Goal: Communication & Community: Ask a question

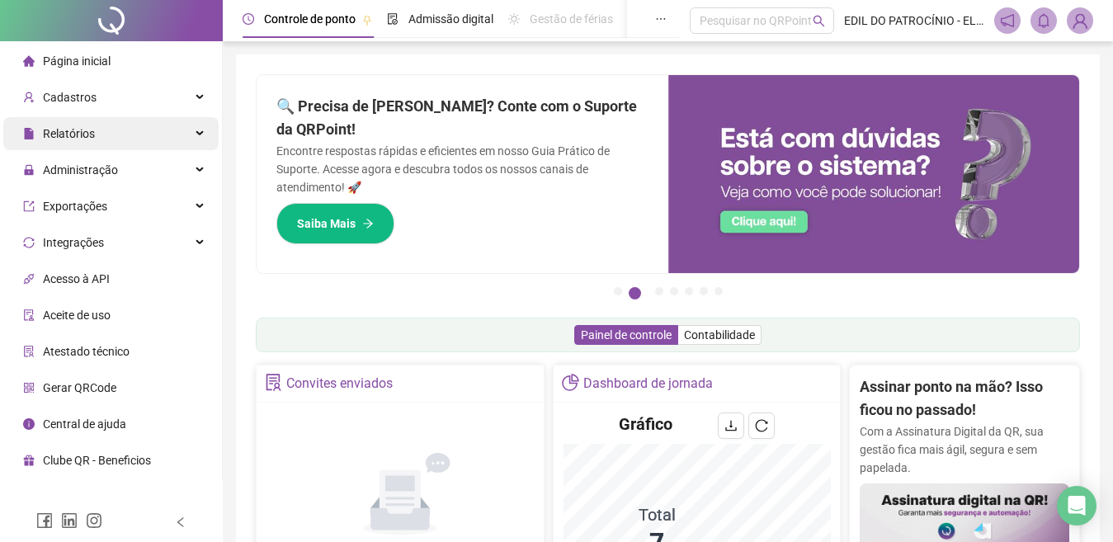
click at [149, 131] on div "Relatórios" at bounding box center [110, 133] width 215 height 33
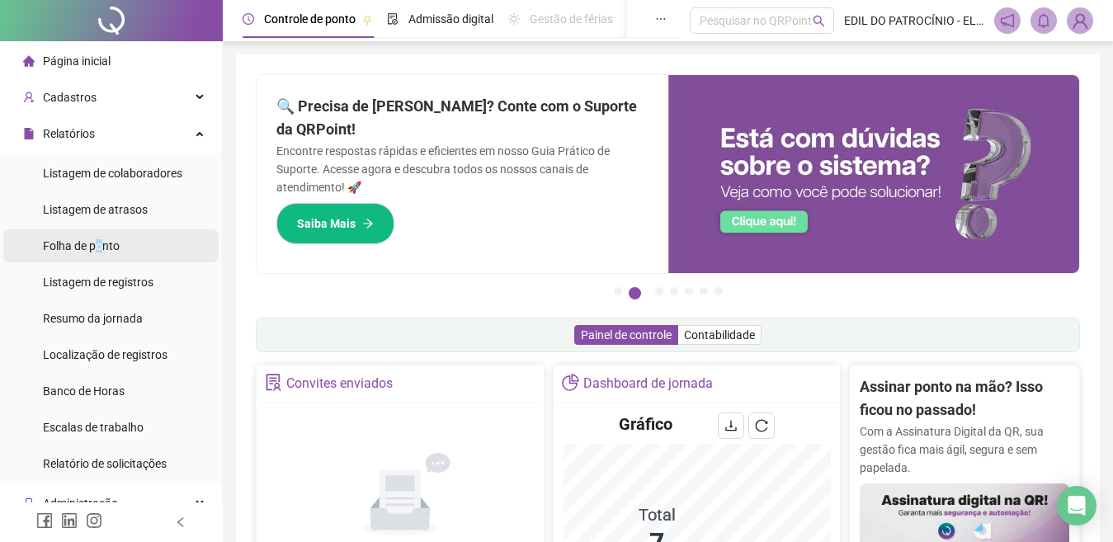
drag, startPoint x: 99, startPoint y: 245, endPoint x: 199, endPoint y: 261, distance: 101.1
click at [100, 247] on span "Folha de ponto" at bounding box center [81, 245] width 77 height 13
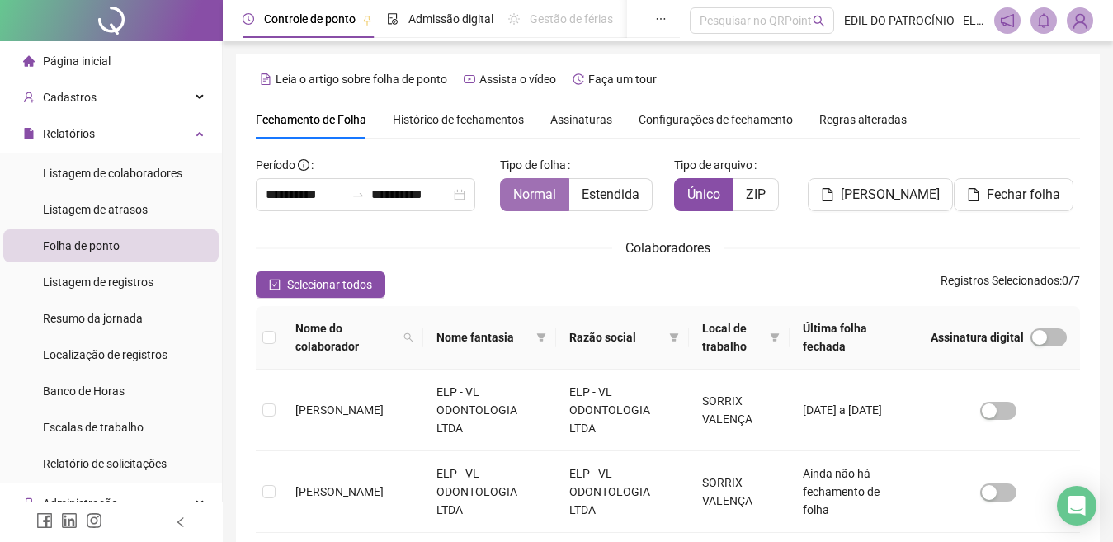
scroll to position [67, 0]
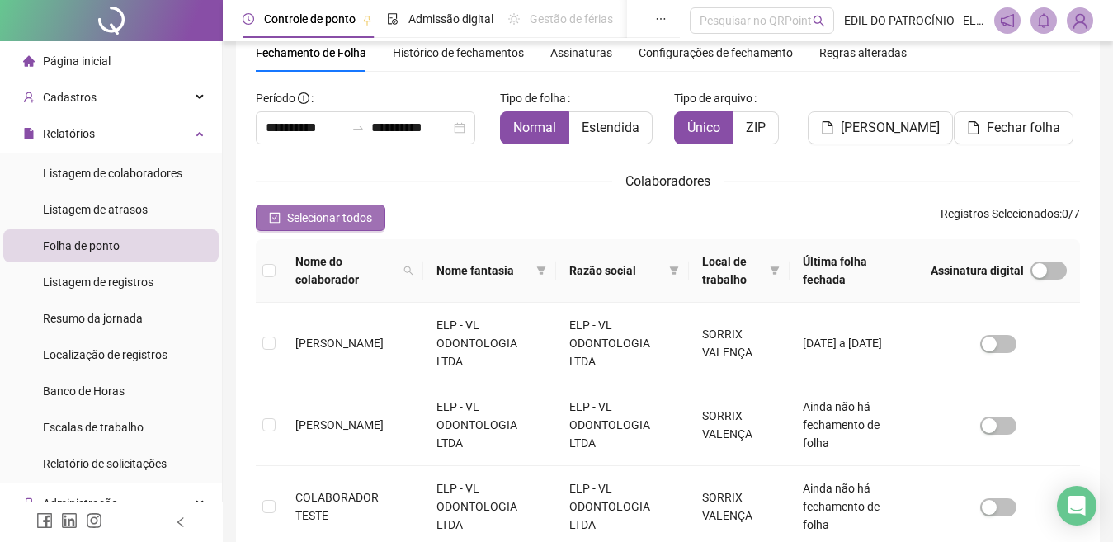
click at [288, 218] on span "Selecionar todos" at bounding box center [329, 218] width 85 height 18
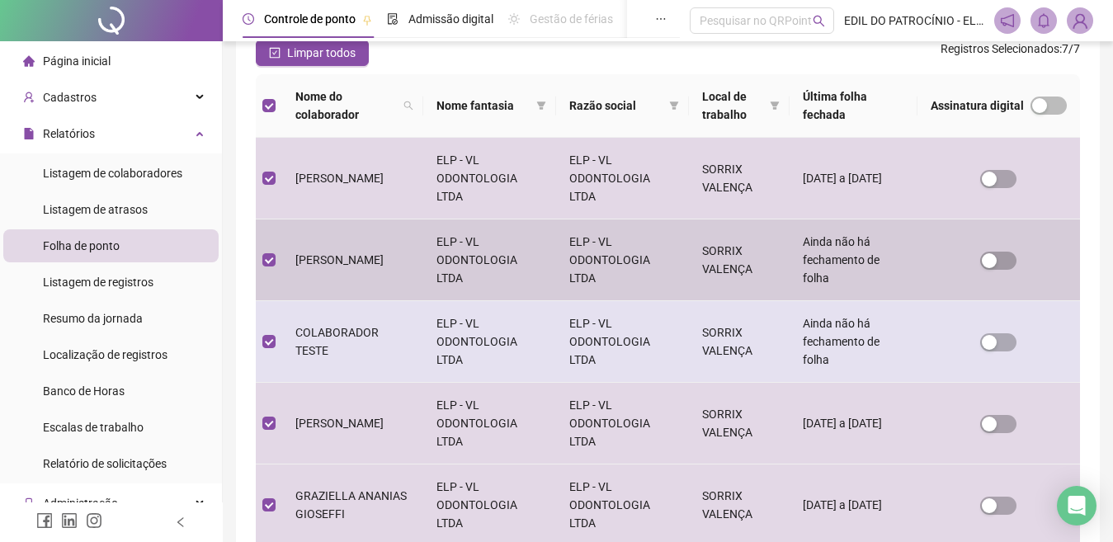
scroll to position [314, 0]
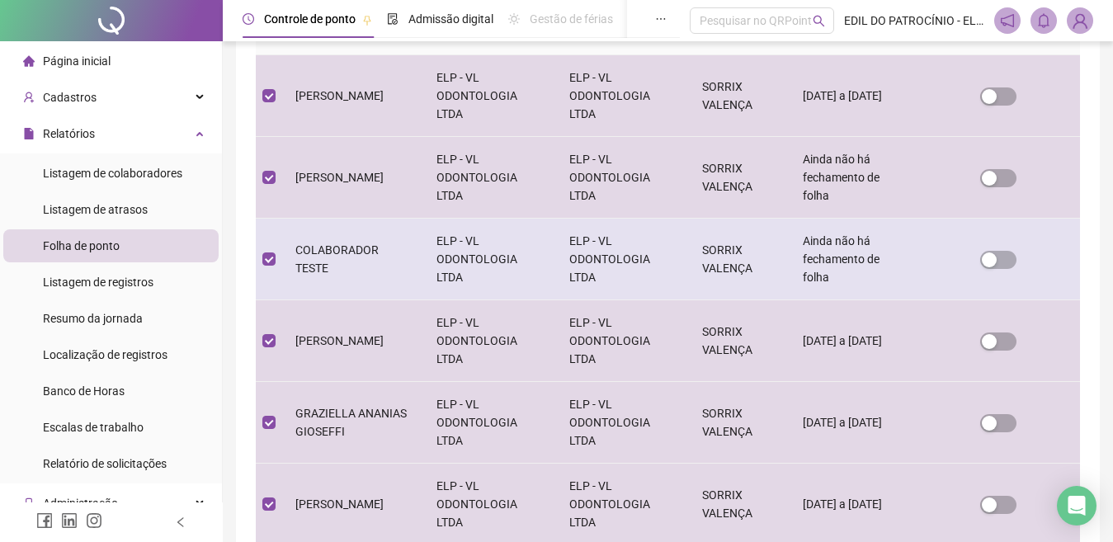
click at [264, 271] on td at bounding box center [269, 260] width 26 height 82
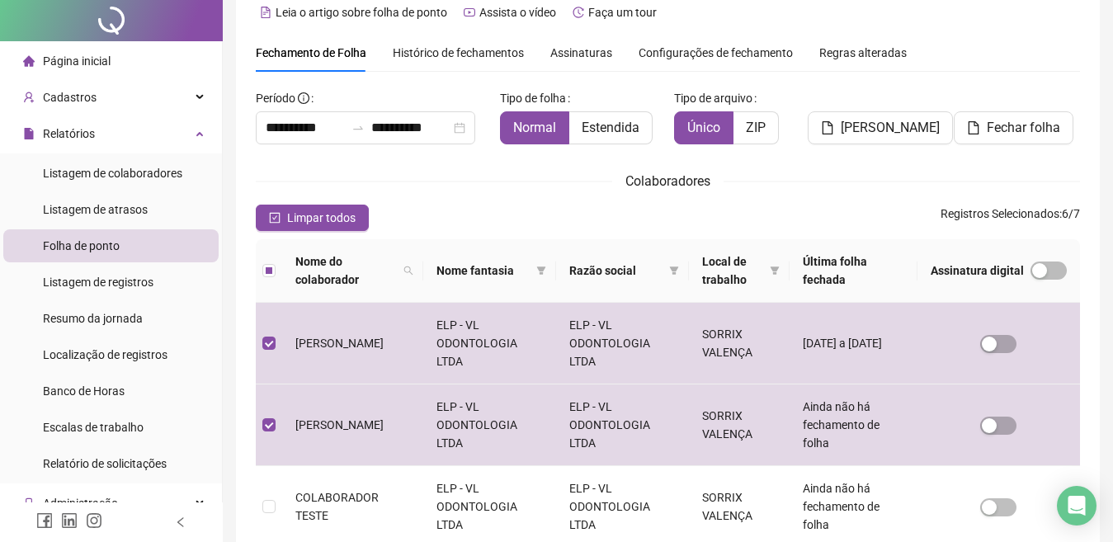
scroll to position [0, 0]
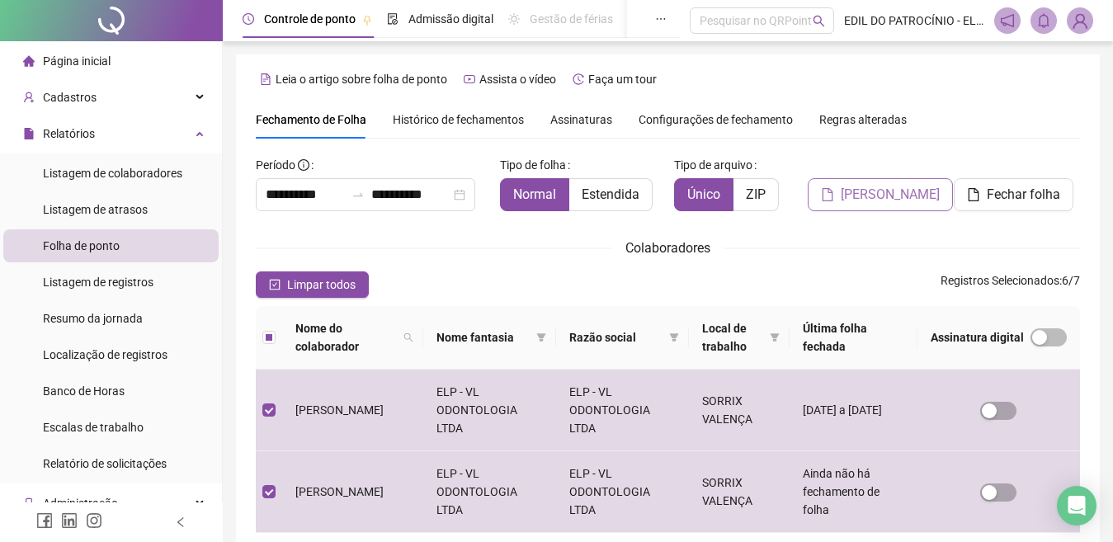
click at [880, 199] on span "[PERSON_NAME]" at bounding box center [890, 195] width 99 height 20
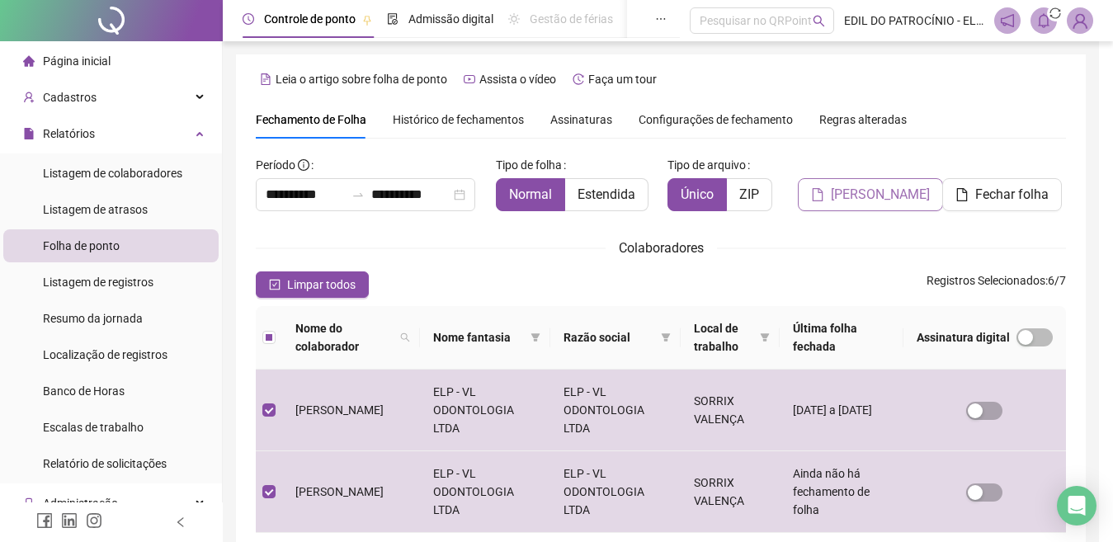
scroll to position [67, 0]
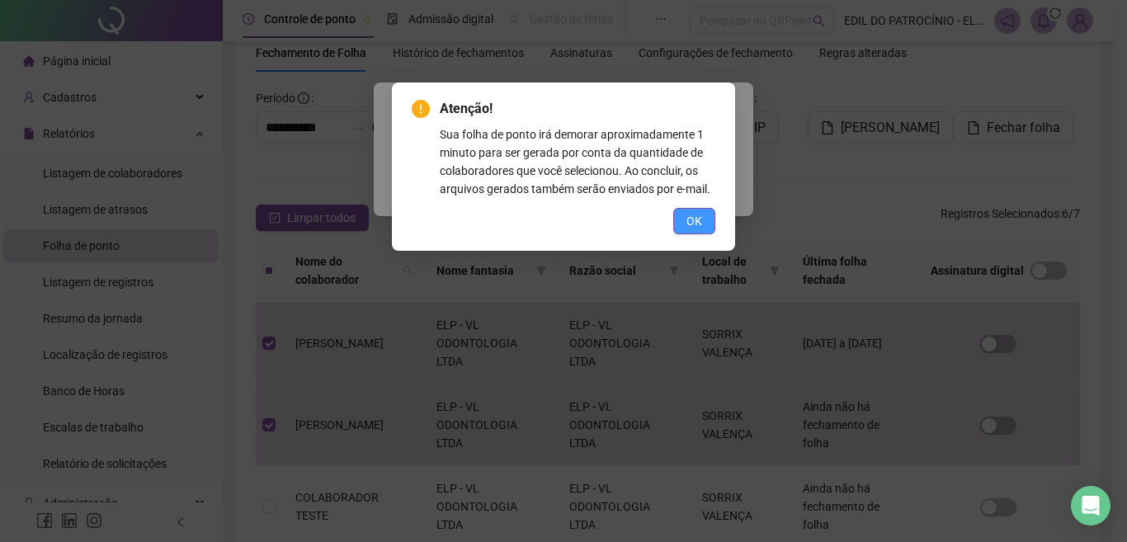
click at [679, 217] on button "OK" at bounding box center [694, 221] width 42 height 26
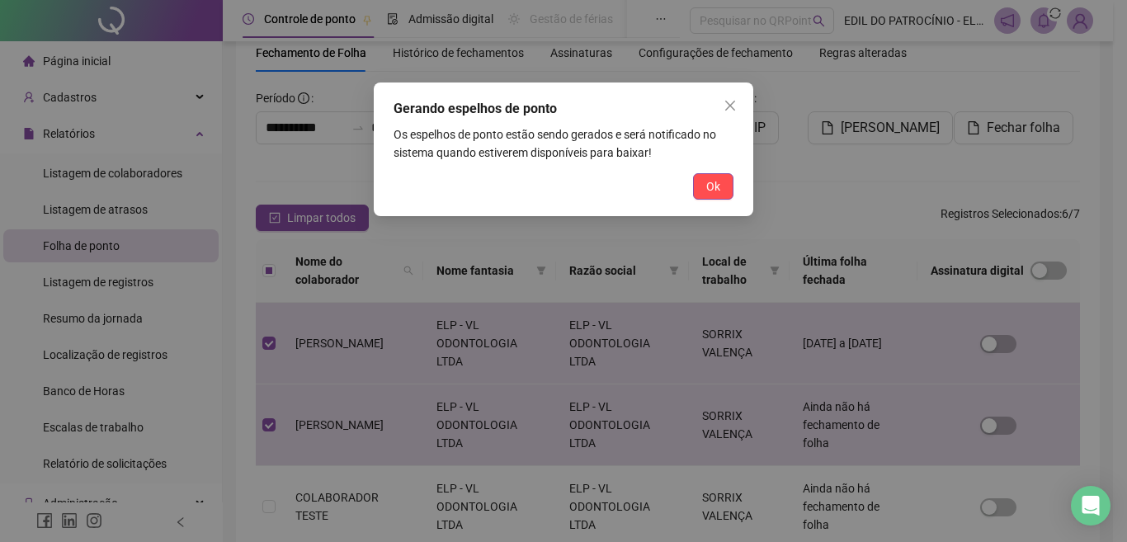
click at [702, 193] on button "Ok" at bounding box center [713, 186] width 40 height 26
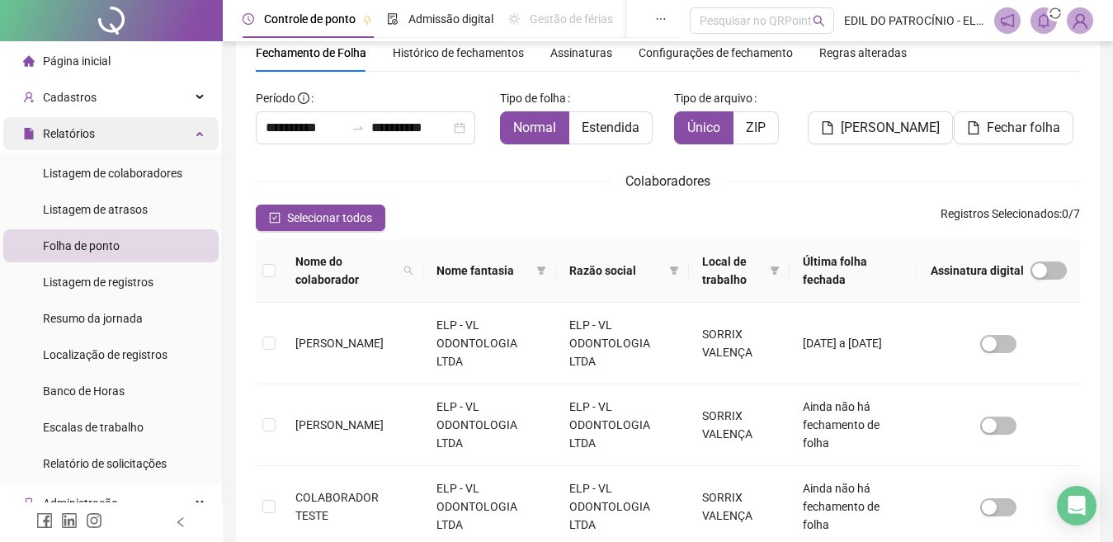
click at [147, 140] on div "Relatórios" at bounding box center [110, 133] width 215 height 33
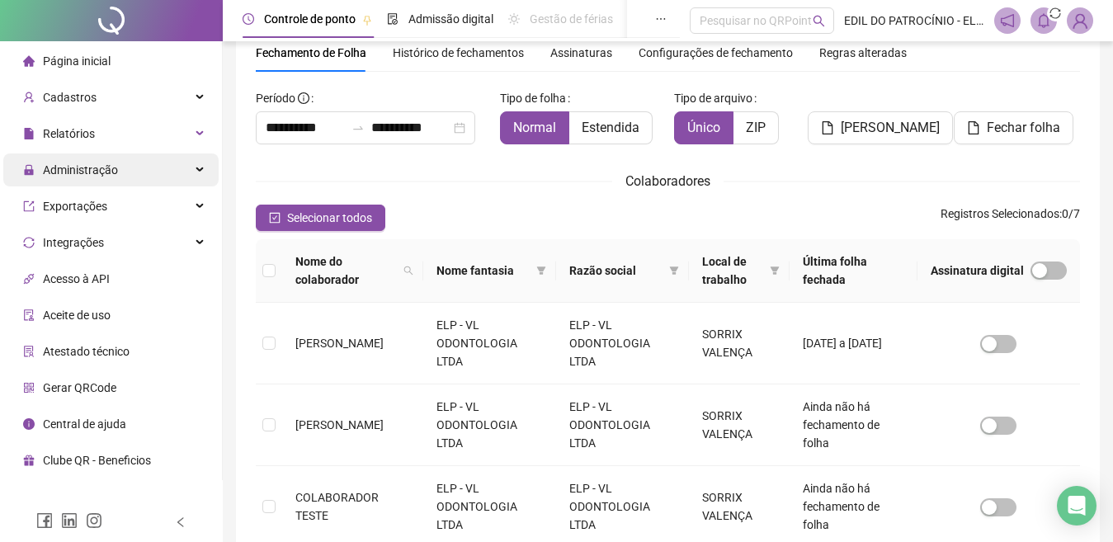
click at [119, 168] on div "Administração" at bounding box center [110, 170] width 215 height 33
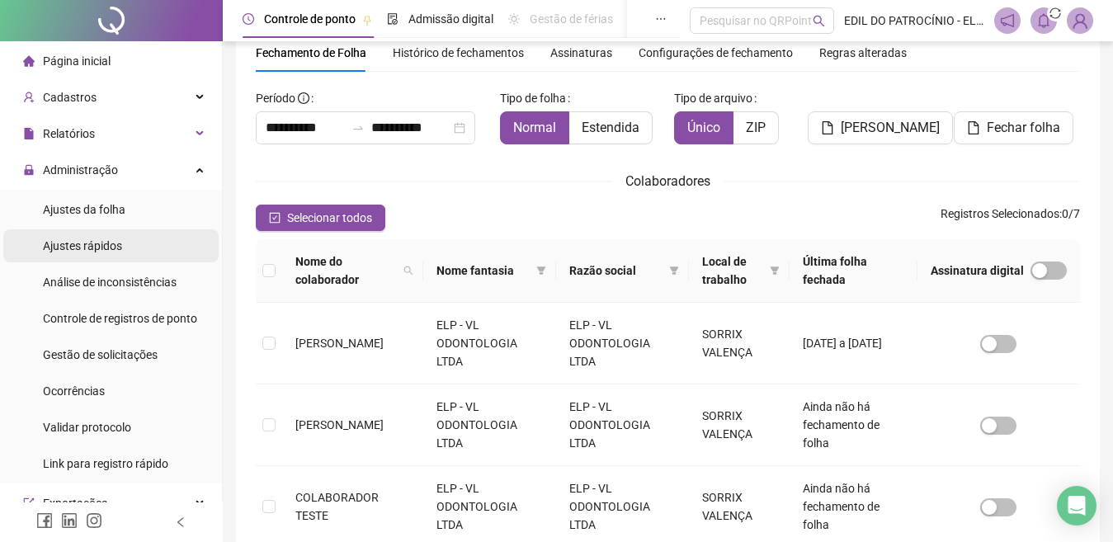
click at [110, 250] on span "Ajustes rápidos" at bounding box center [82, 245] width 79 height 13
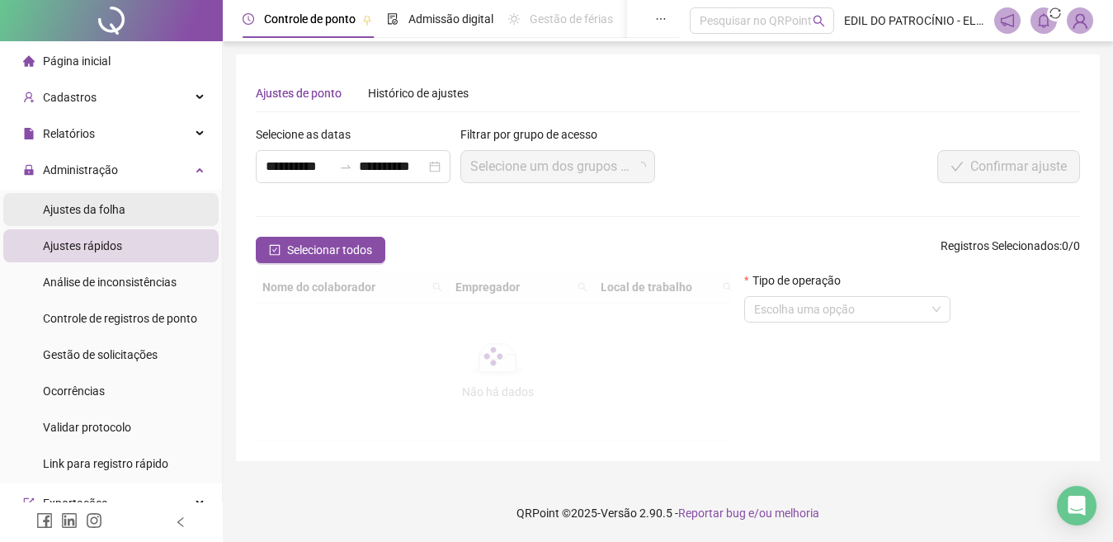
click at [113, 219] on div "Ajustes da folha" at bounding box center [84, 209] width 83 height 33
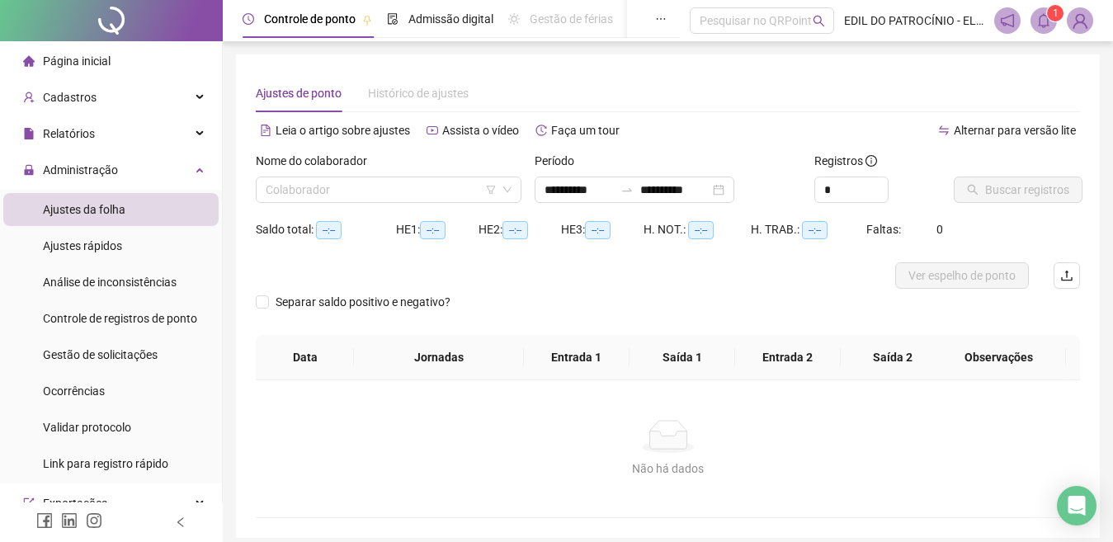
type input "**********"
click at [379, 182] on input "search" at bounding box center [381, 189] width 231 height 25
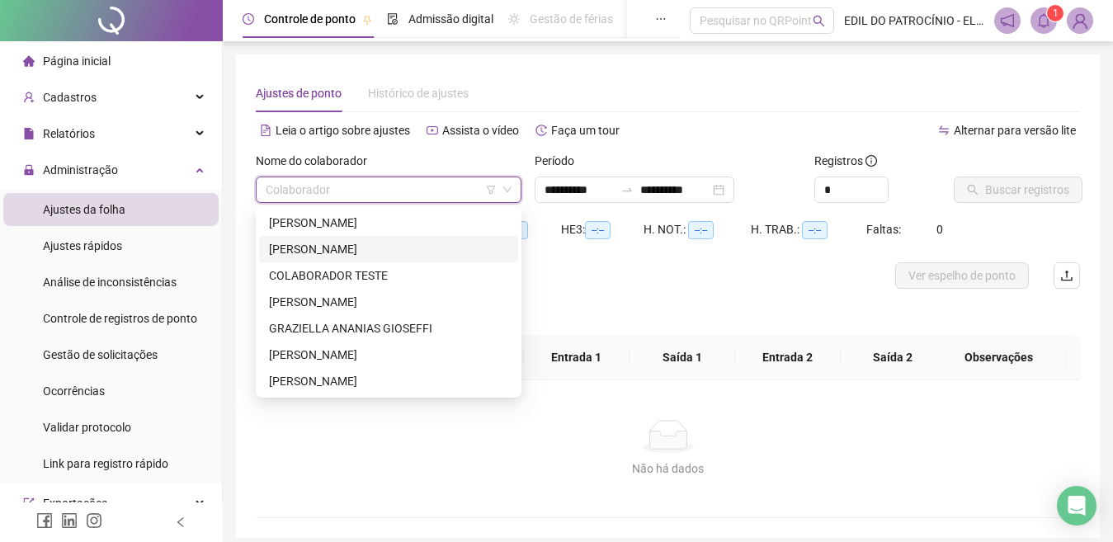
scroll to position [67, 0]
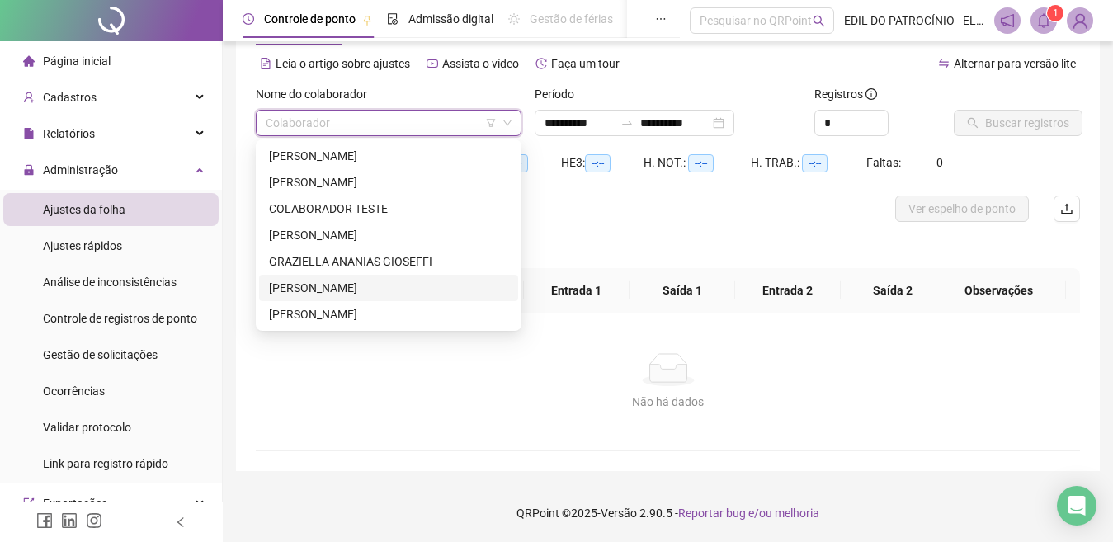
click at [363, 294] on div "[PERSON_NAME]" at bounding box center [388, 288] width 239 height 18
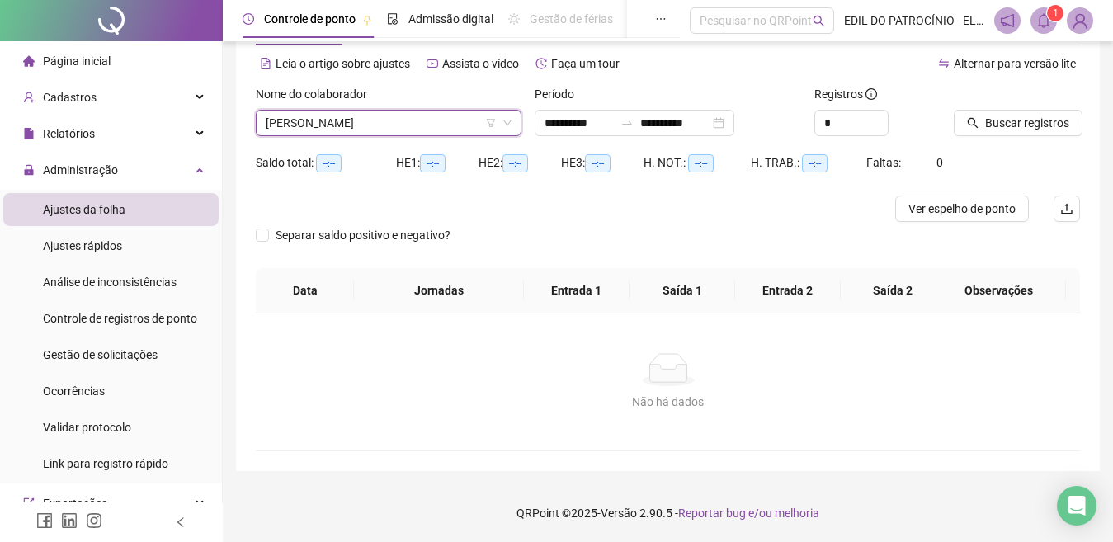
click at [1038, 140] on div "Buscar registros" at bounding box center [1016, 117] width 139 height 64
click at [1028, 122] on span "Buscar registros" at bounding box center [1027, 123] width 84 height 18
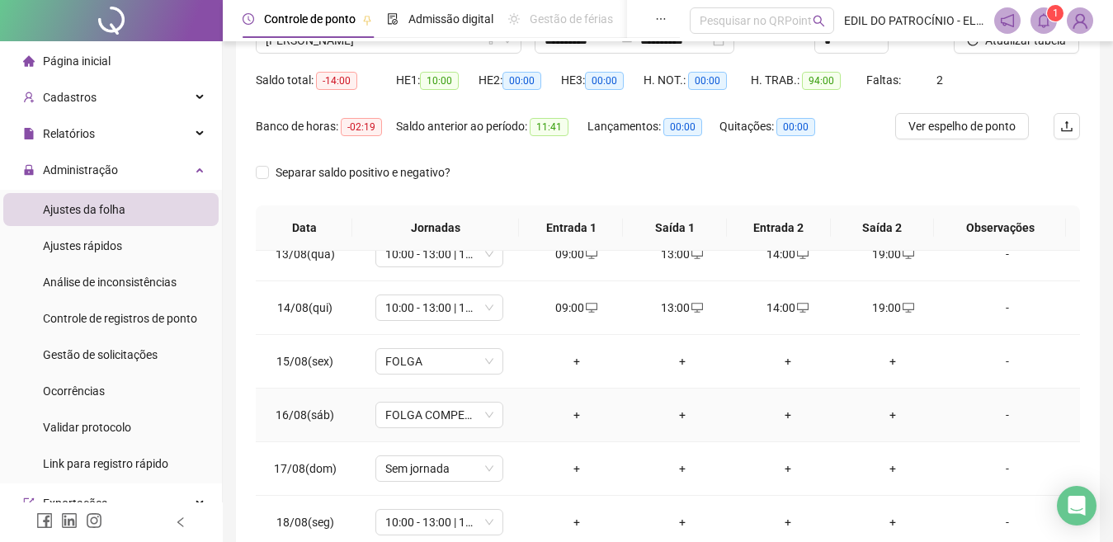
scroll to position [301, 0]
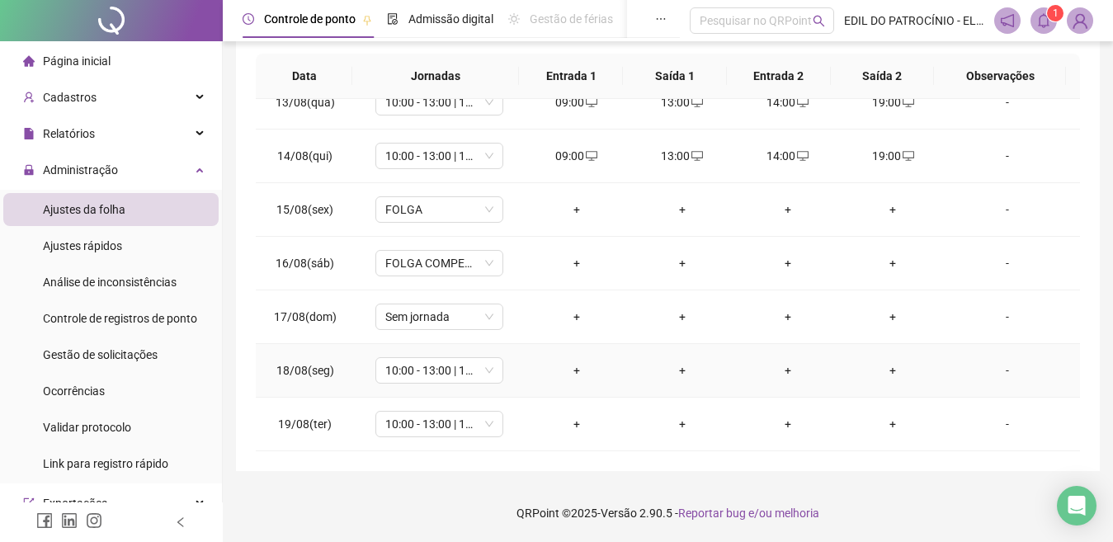
drag, startPoint x: 569, startPoint y: 372, endPoint x: 702, endPoint y: 370, distance: 132.1
click at [571, 372] on div "+" at bounding box center [576, 370] width 79 height 18
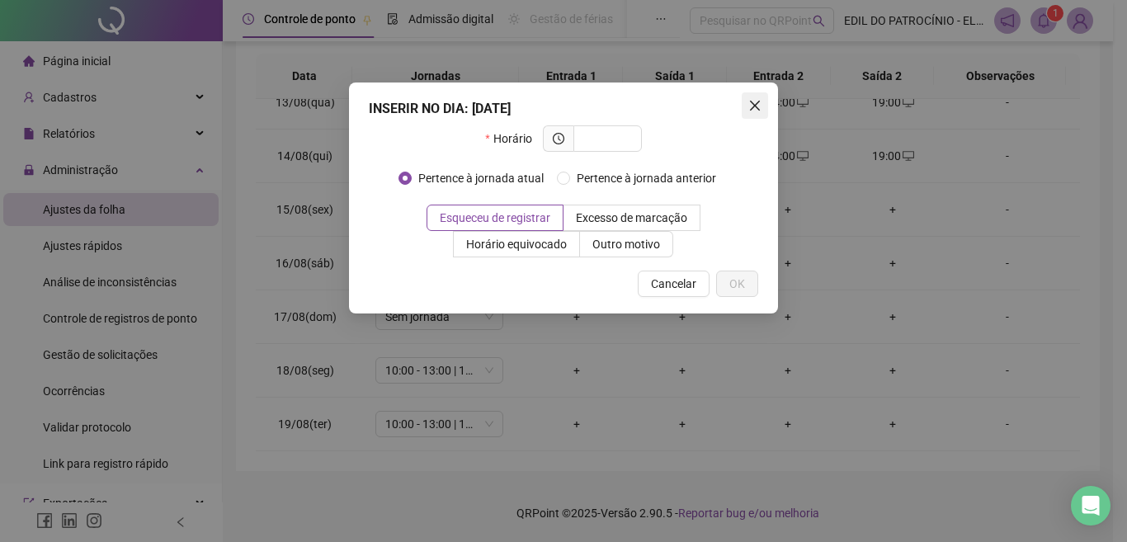
click at [754, 105] on icon "close" at bounding box center [755, 106] width 10 height 10
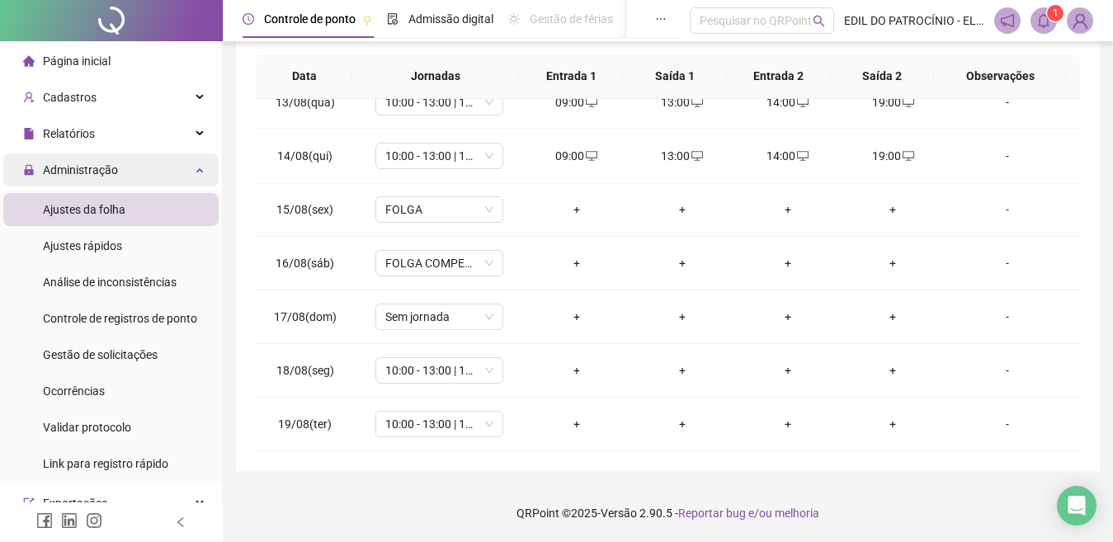
click at [177, 170] on div "Administração" at bounding box center [110, 170] width 215 height 33
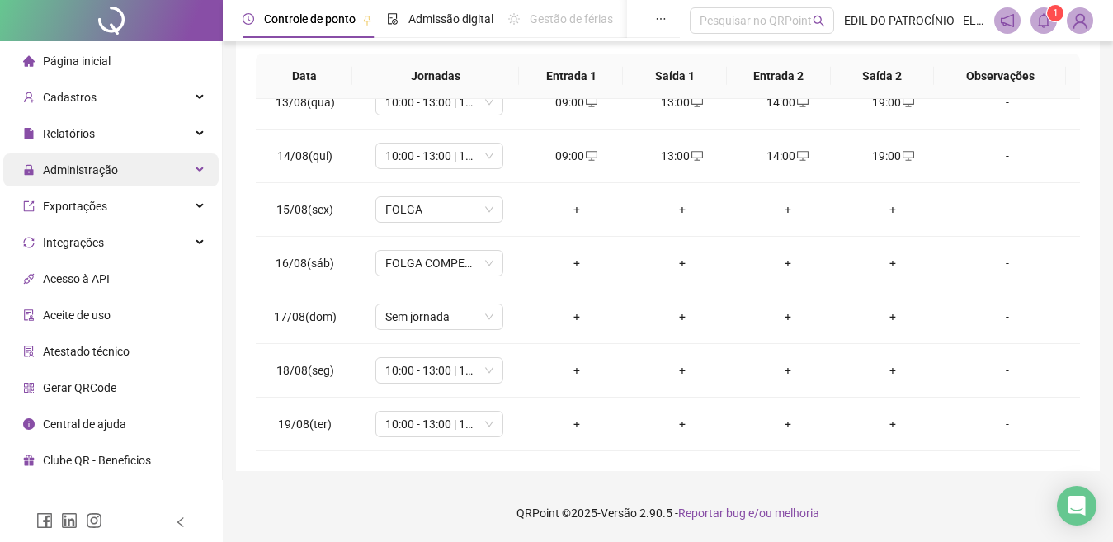
click at [186, 180] on div "Administração" at bounding box center [110, 170] width 215 height 33
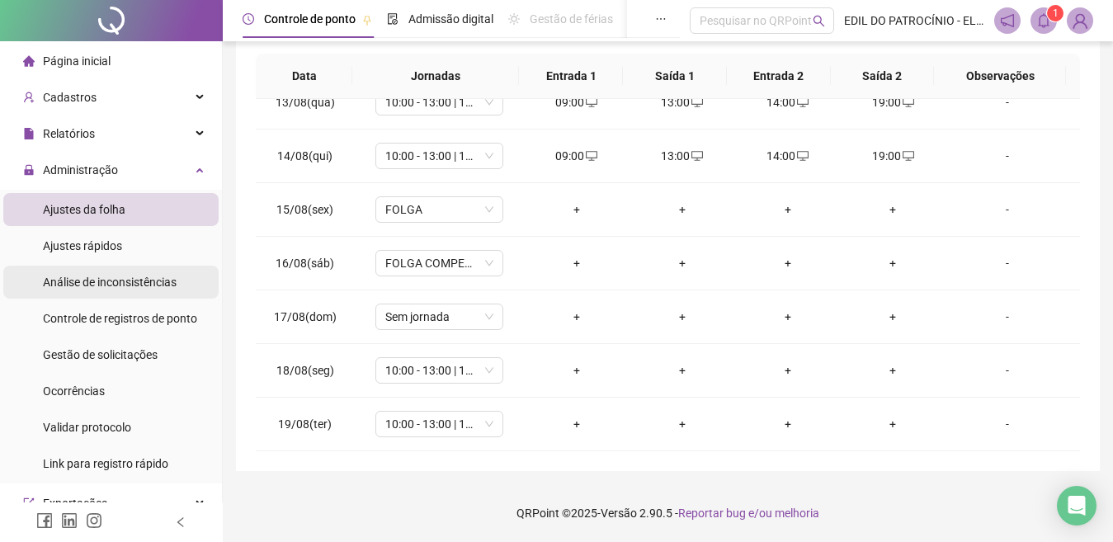
click at [154, 276] on span "Análise de inconsistências" at bounding box center [110, 282] width 134 height 13
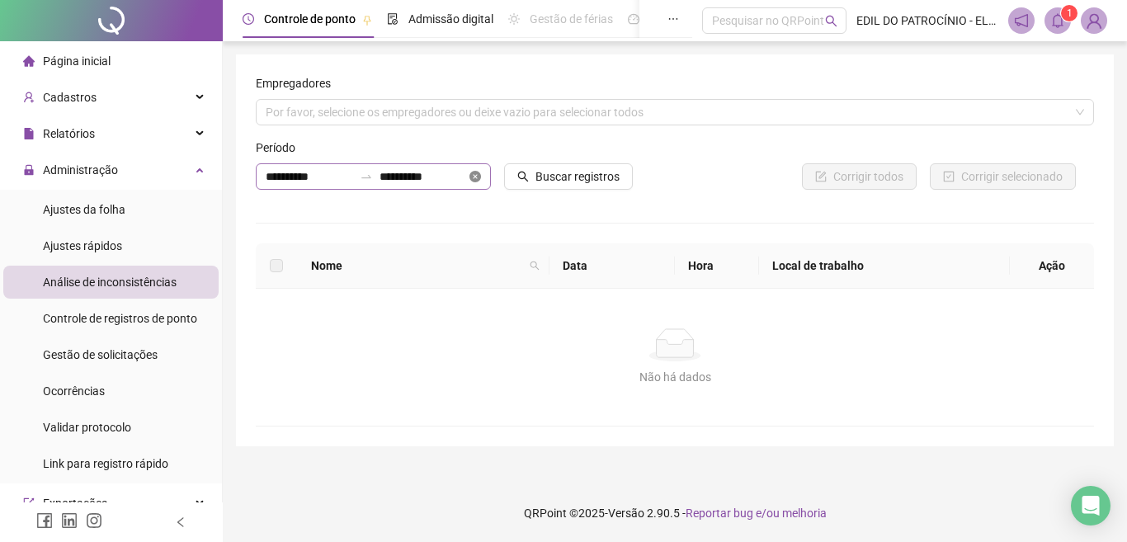
click at [470, 176] on icon "close-circle" at bounding box center [476, 177] width 12 height 12
click at [287, 169] on input at bounding box center [309, 177] width 87 height 18
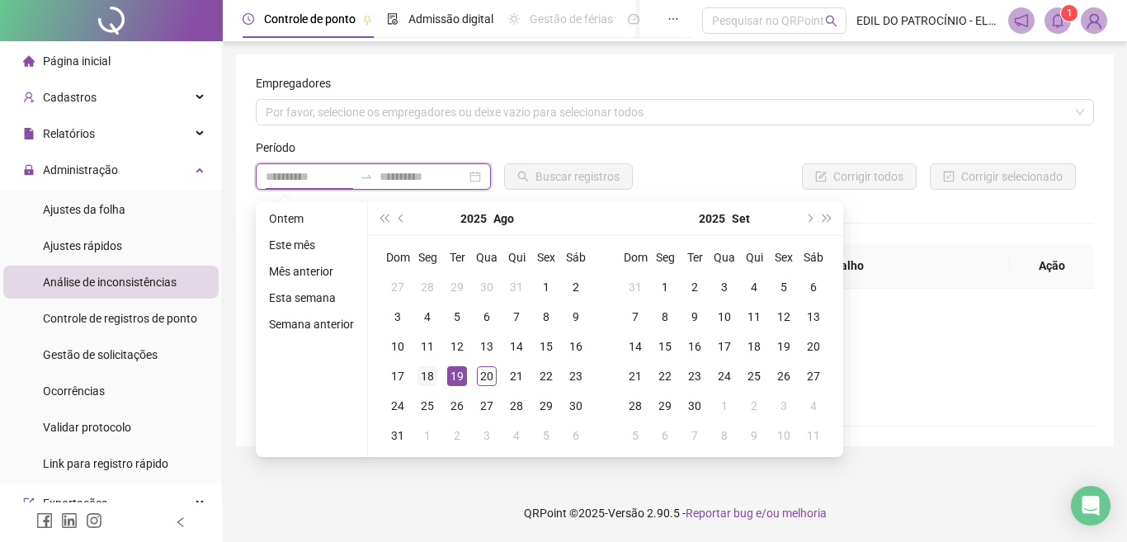
type input "**********"
click at [420, 377] on div "18" at bounding box center [428, 376] width 20 height 20
type input "**********"
click at [459, 376] on div "19" at bounding box center [457, 376] width 20 height 20
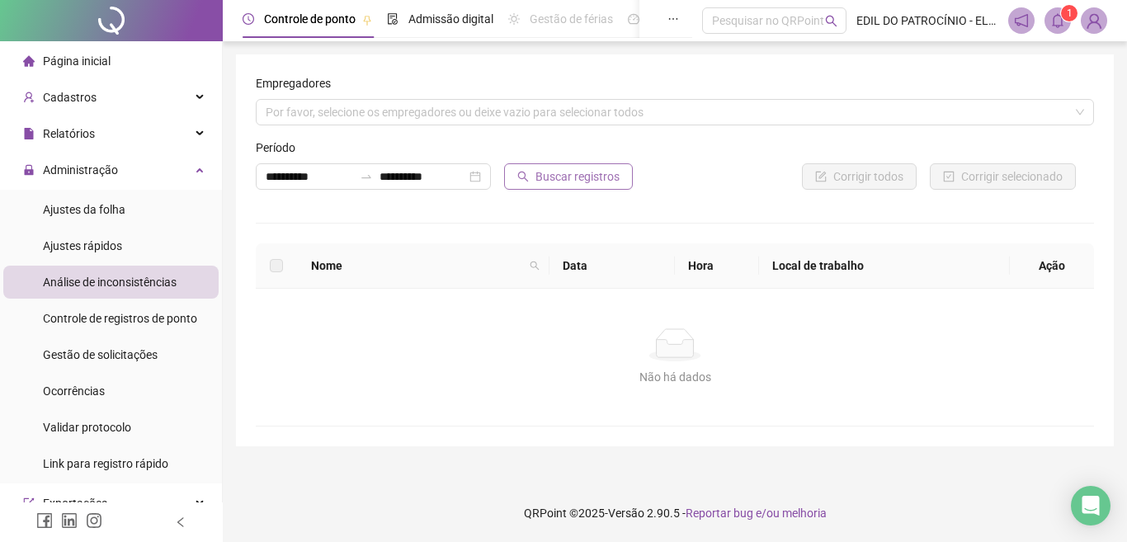
click at [598, 184] on span "Buscar registros" at bounding box center [578, 177] width 84 height 18
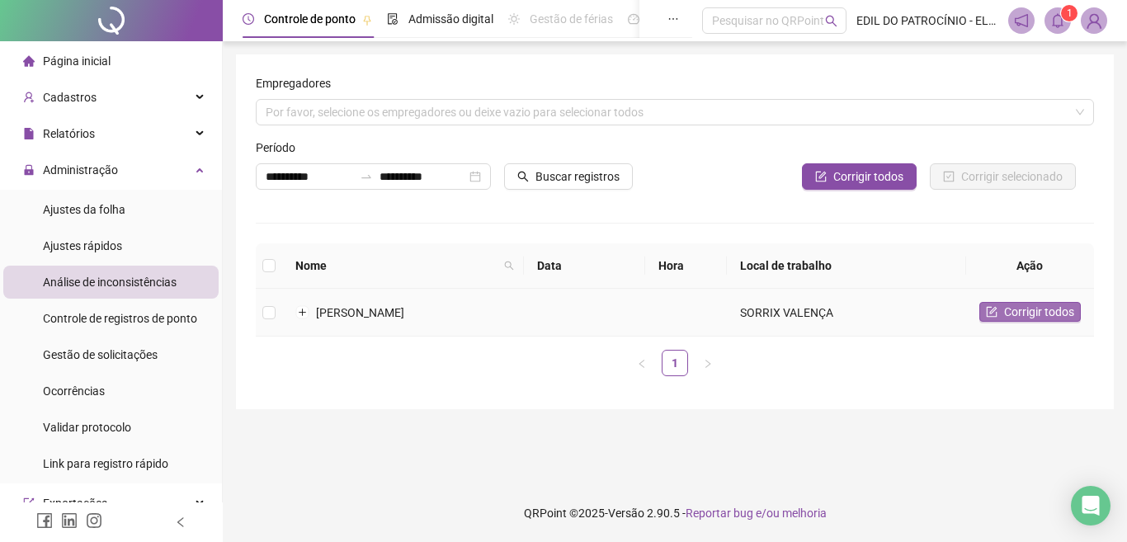
click at [1006, 315] on span "Corrigir todos" at bounding box center [1039, 312] width 70 height 18
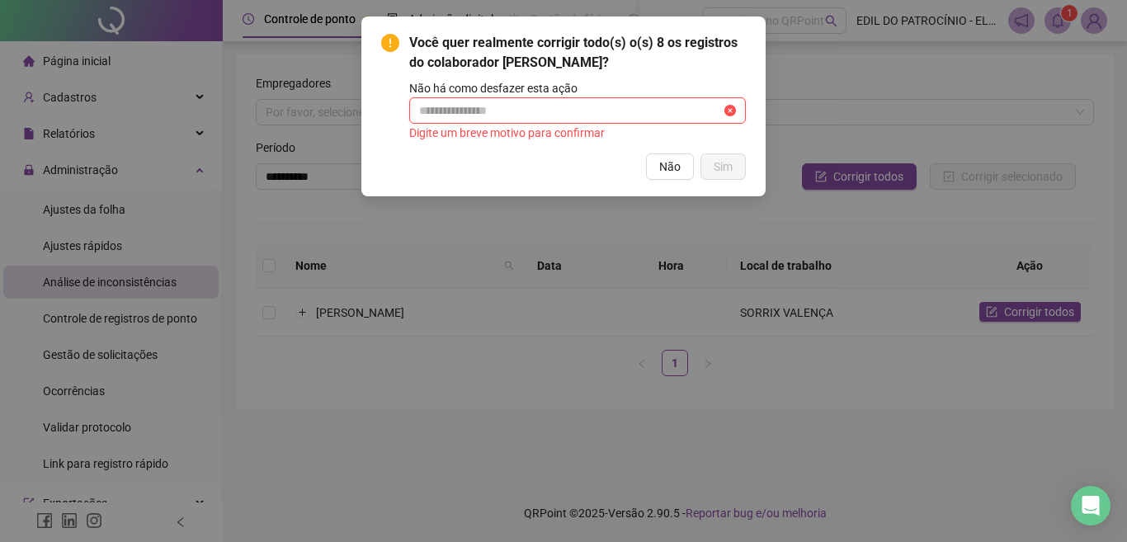
click at [547, 109] on input "text" at bounding box center [570, 111] width 302 height 18
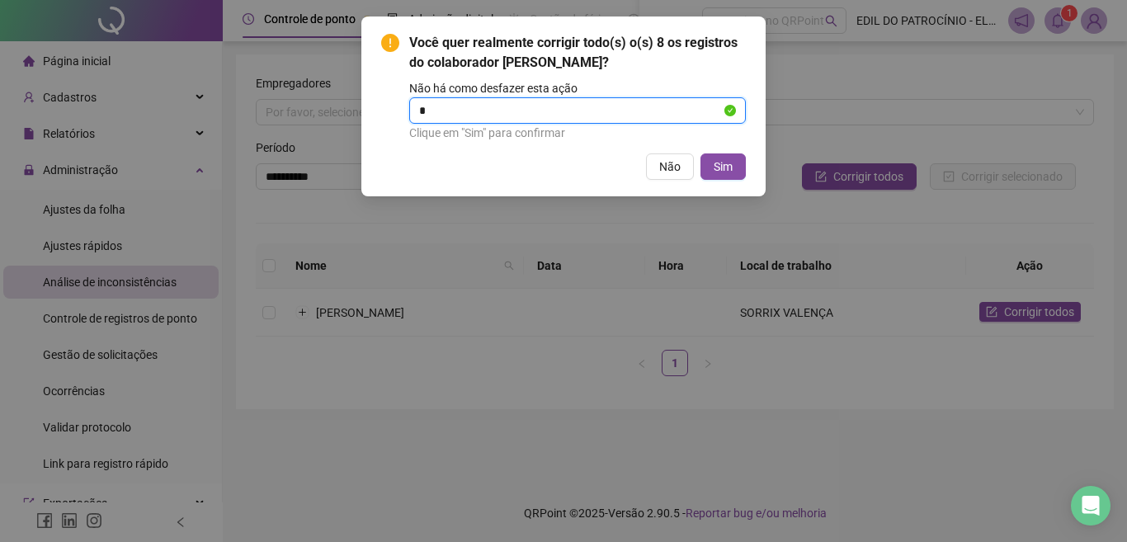
type input "**********"
click at [721, 178] on button "Sim" at bounding box center [723, 167] width 45 height 26
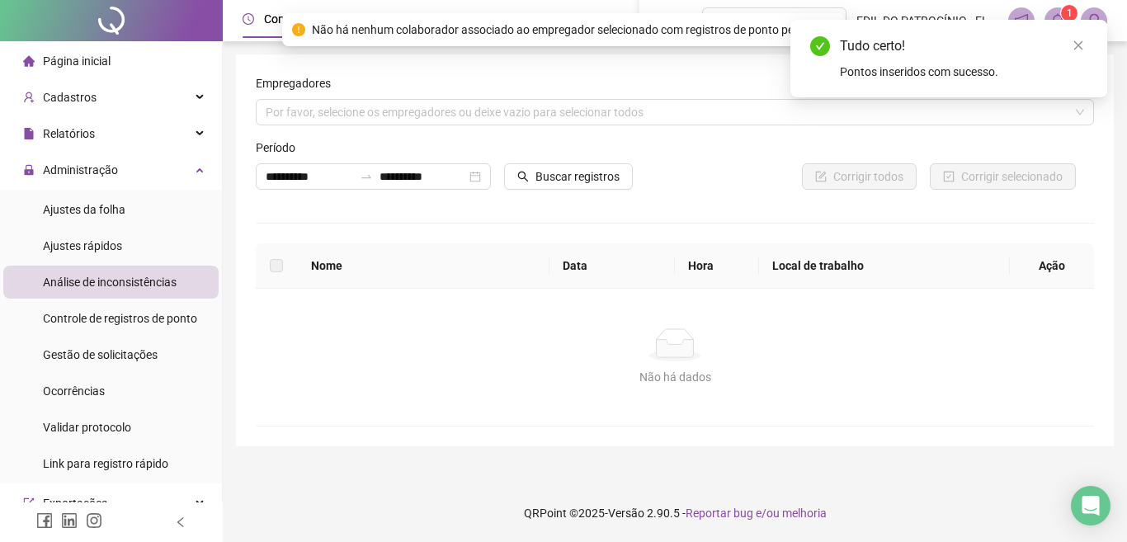
click at [936, 206] on div "**********" at bounding box center [675, 250] width 839 height 352
click at [119, 216] on span "Ajustes da folha" at bounding box center [84, 209] width 83 height 13
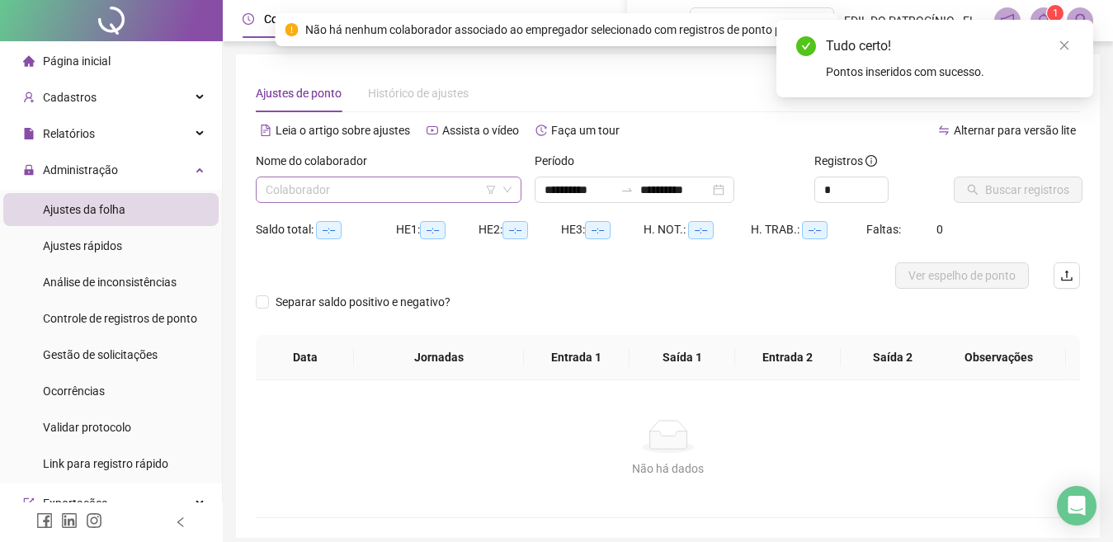
type input "**********"
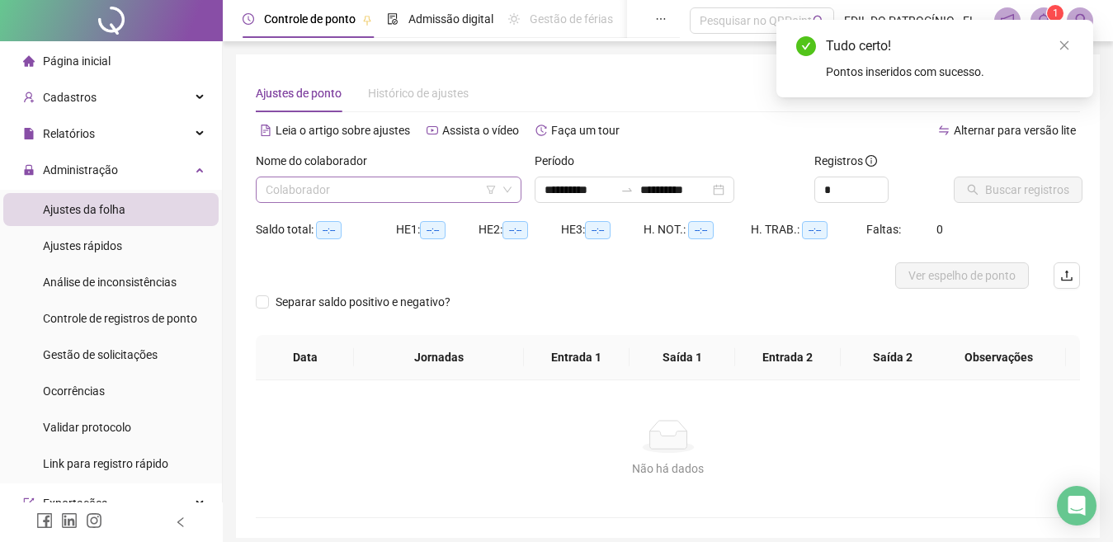
click at [411, 182] on input "search" at bounding box center [381, 189] width 231 height 25
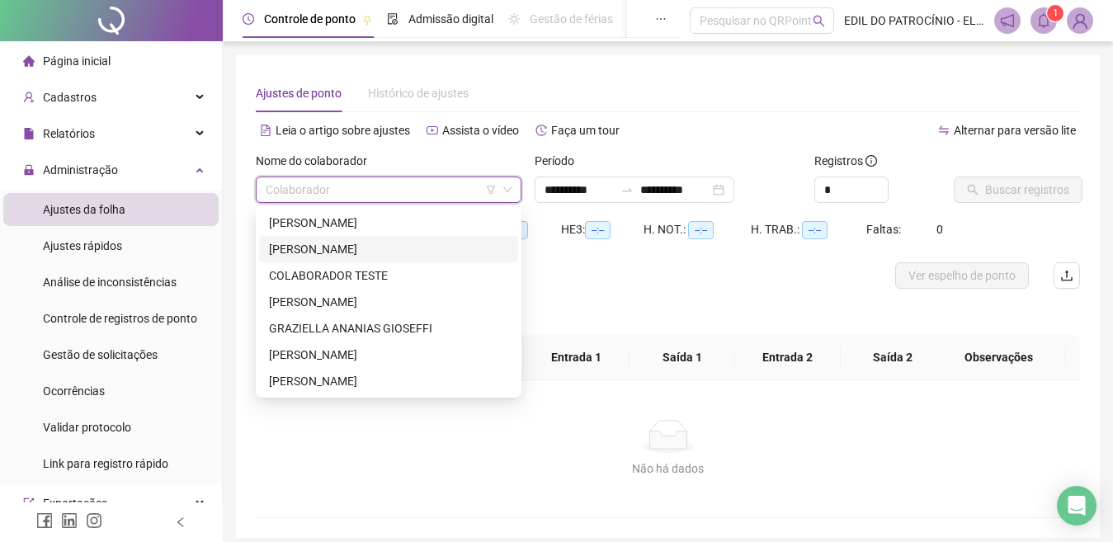
click at [368, 253] on div "[PERSON_NAME]" at bounding box center [388, 249] width 239 height 18
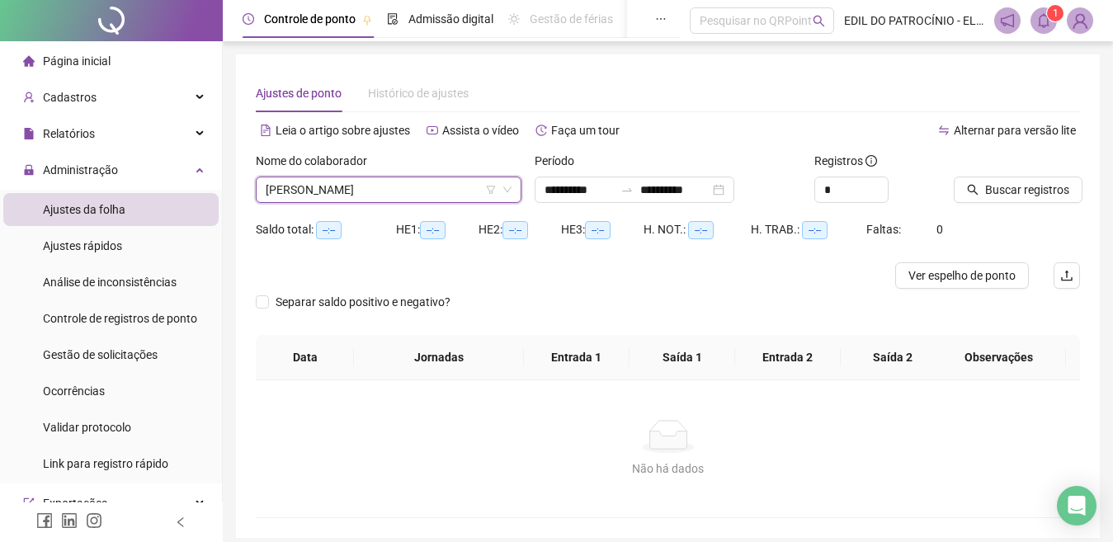
click at [428, 192] on span "[PERSON_NAME]" at bounding box center [389, 189] width 246 height 25
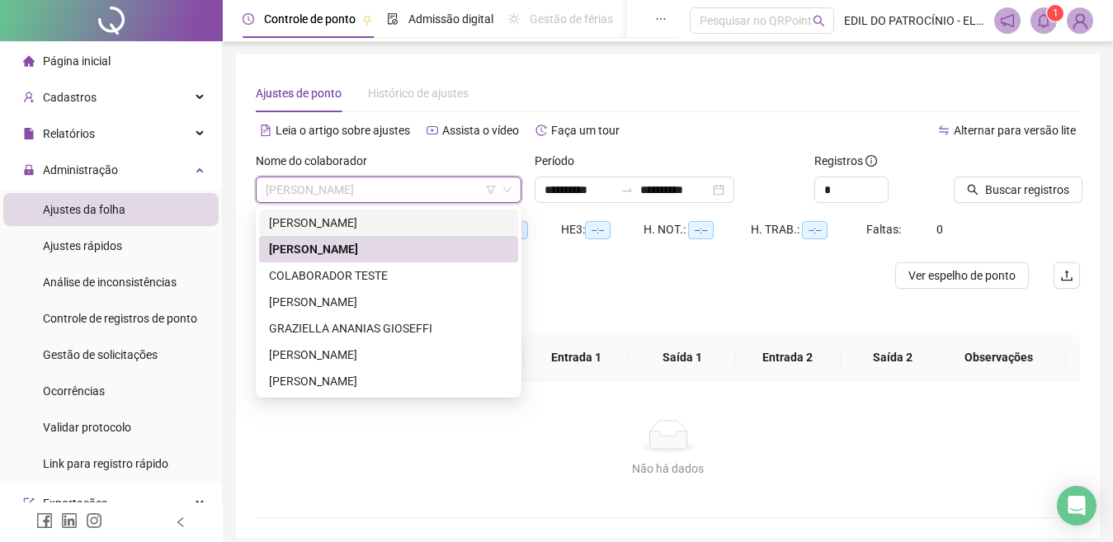
click at [367, 224] on div "[PERSON_NAME]" at bounding box center [388, 223] width 239 height 18
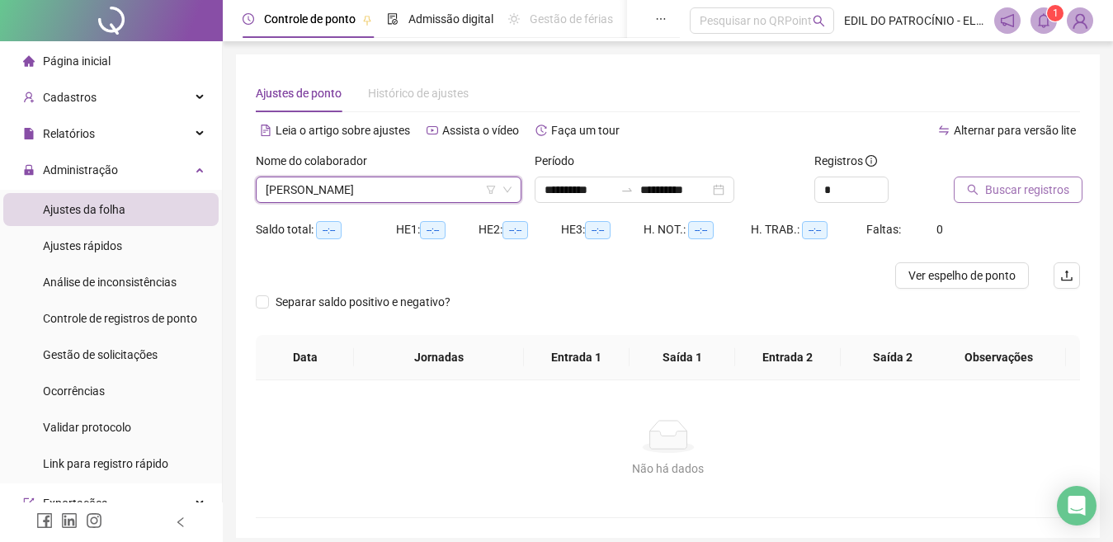
click at [1032, 185] on span "Buscar registros" at bounding box center [1027, 190] width 84 height 18
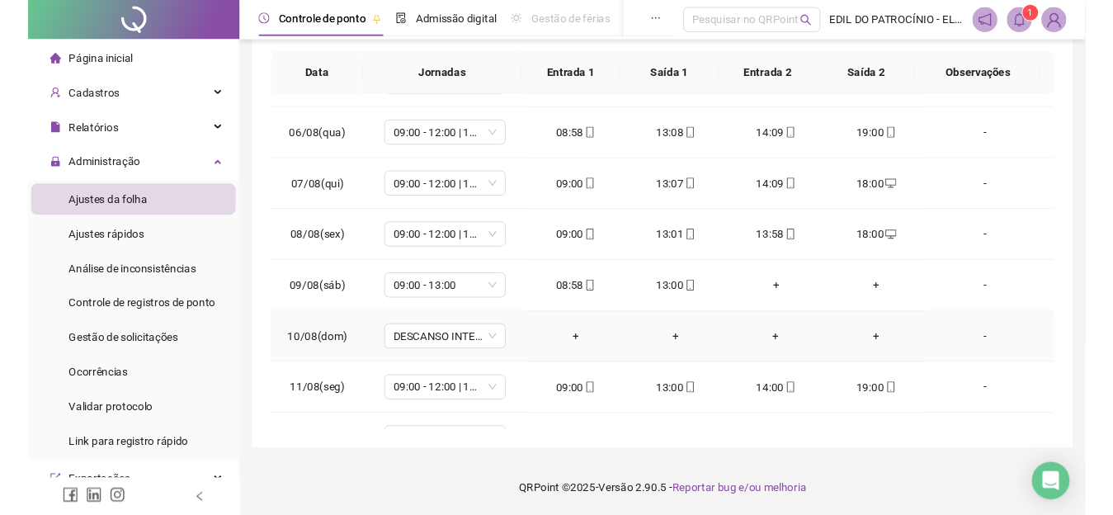
scroll to position [172, 0]
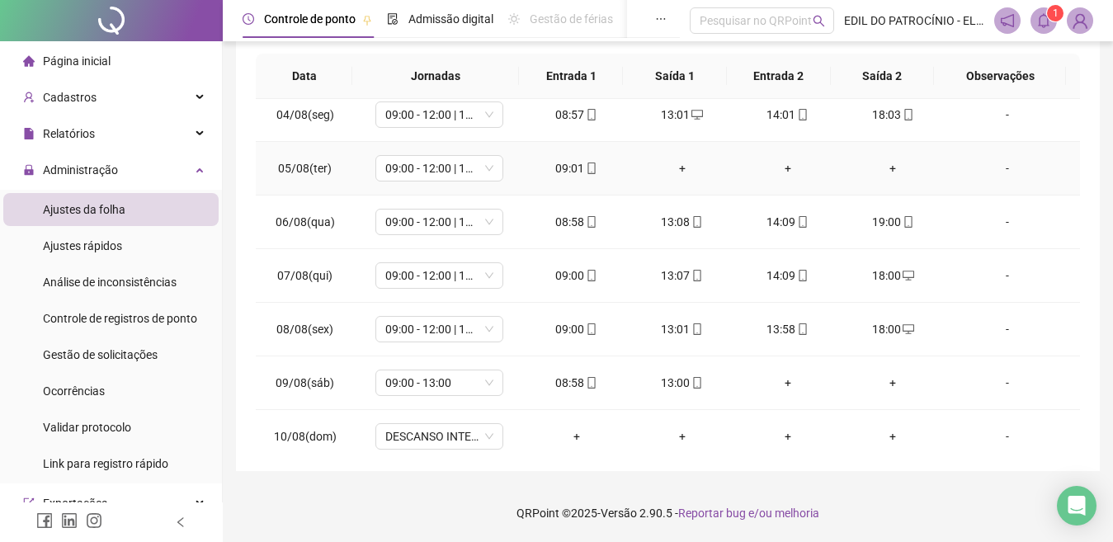
click at [673, 168] on div "+" at bounding box center [682, 168] width 79 height 18
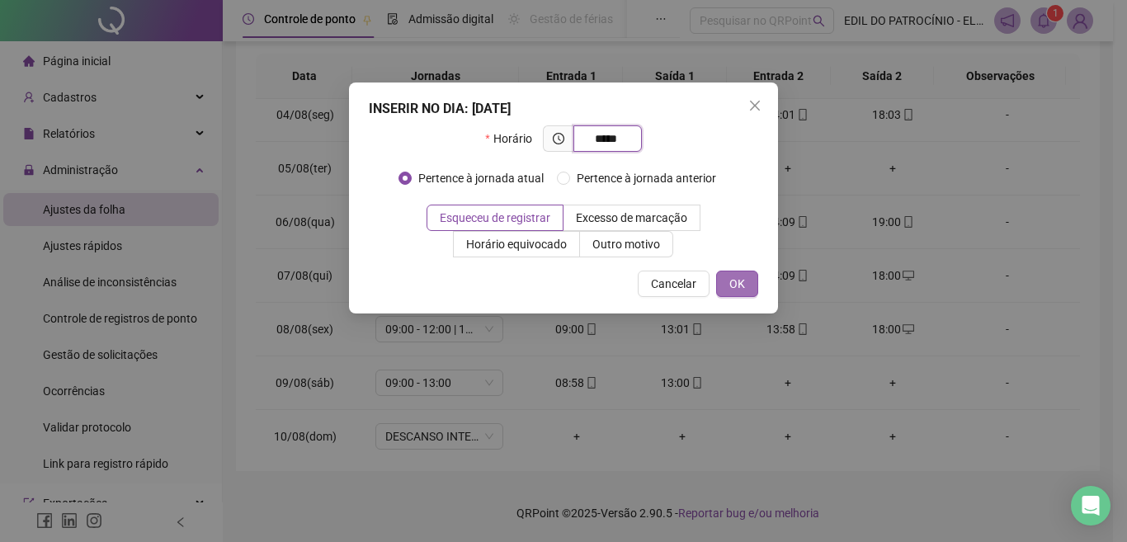
type input "*****"
click at [744, 285] on span "OK" at bounding box center [738, 284] width 16 height 18
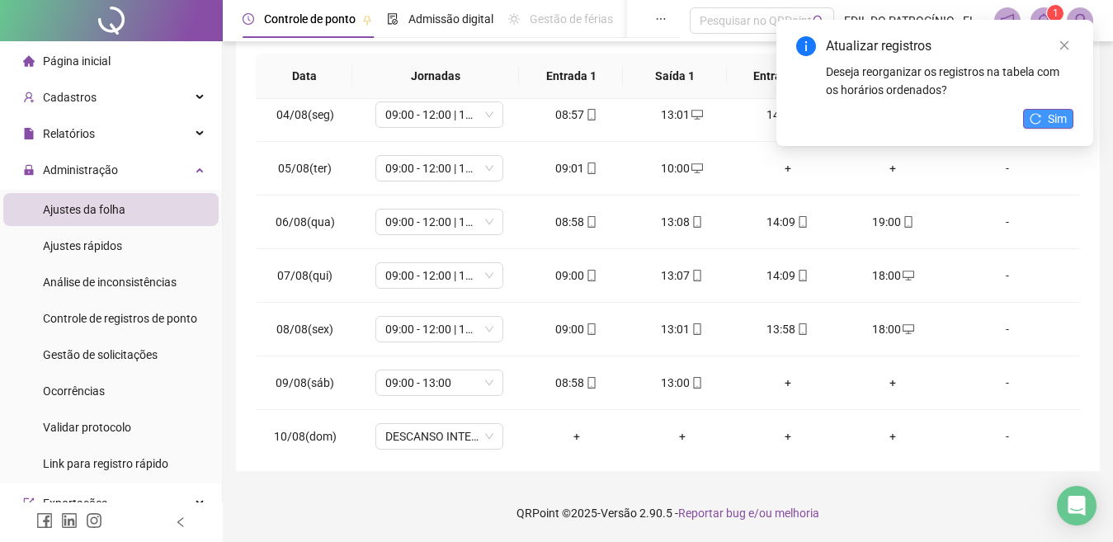
click at [1050, 123] on span "Sim" at bounding box center [1057, 119] width 19 height 18
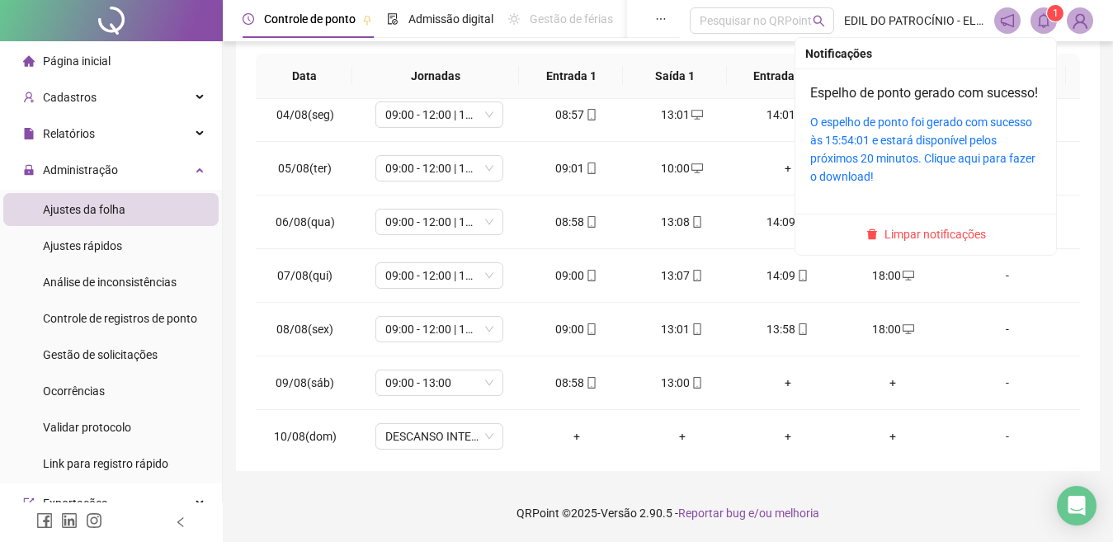
click at [1049, 24] on icon "bell" at bounding box center [1044, 20] width 15 height 15
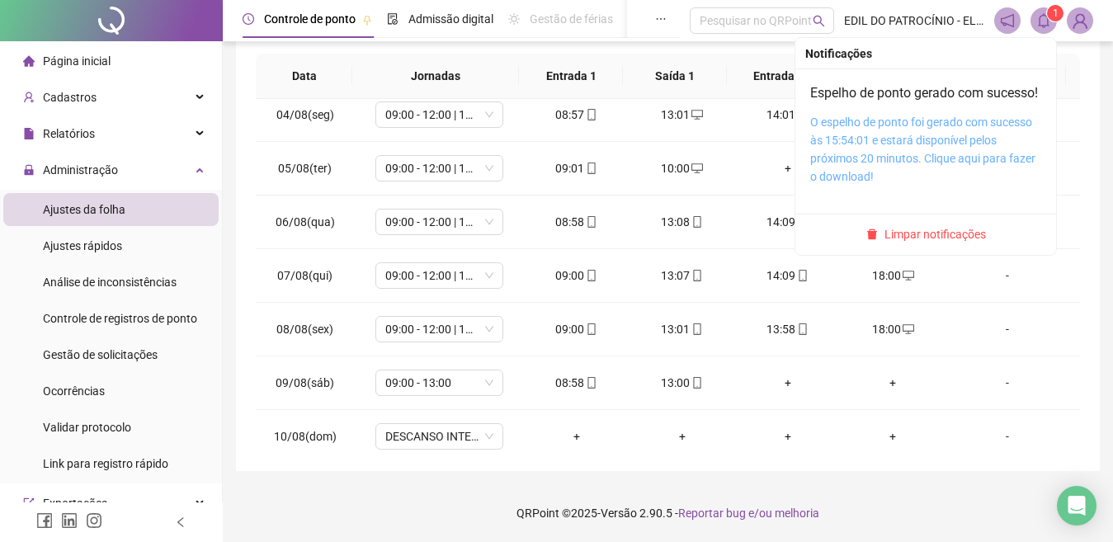
click at [879, 165] on link "O espelho de ponto foi gerado com sucesso às 15:54:01 e estará disponível pelos…" at bounding box center [922, 150] width 225 height 68
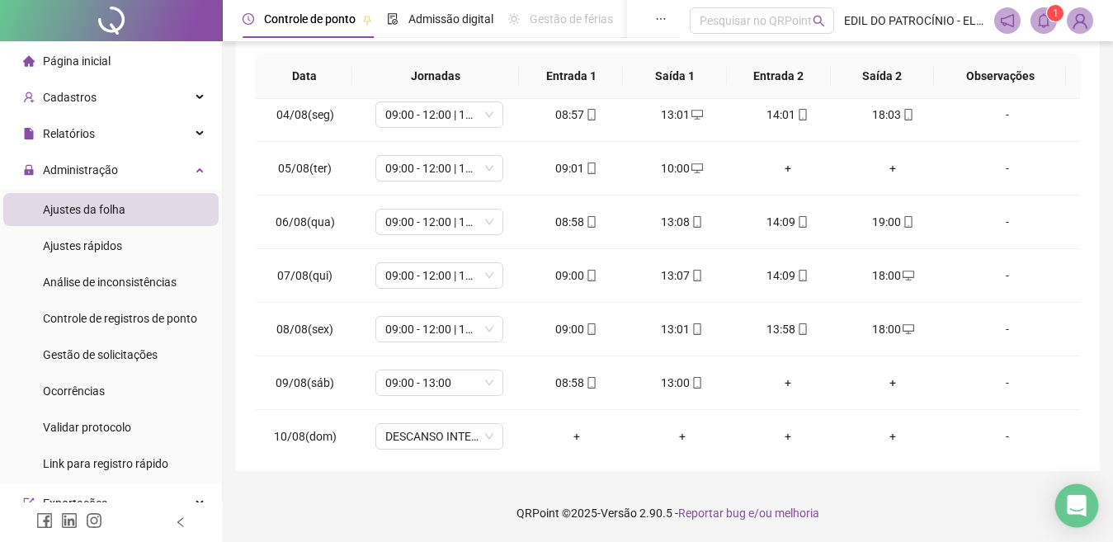
click at [1094, 494] on div "Open Intercom Messenger" at bounding box center [1078, 506] width 44 height 44
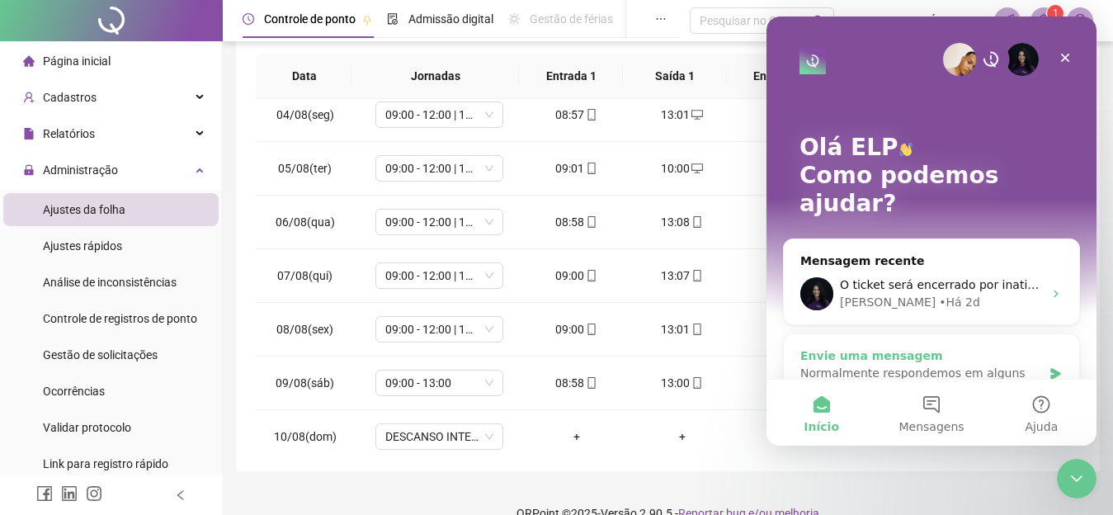
scroll to position [0, 0]
click at [1018, 294] on div "[PERSON_NAME] • Há 2d" at bounding box center [941, 302] width 203 height 17
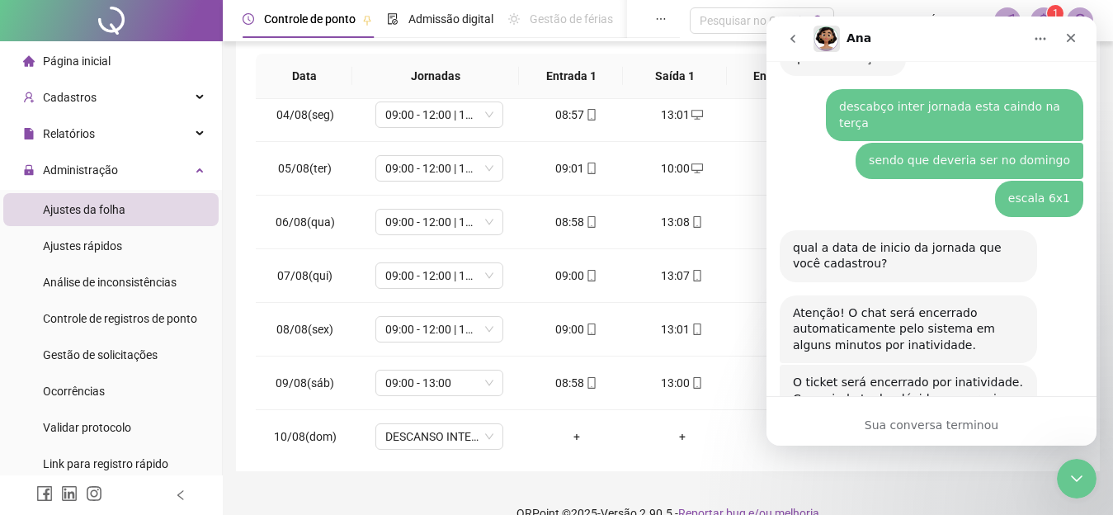
scroll to position [1512, 0]
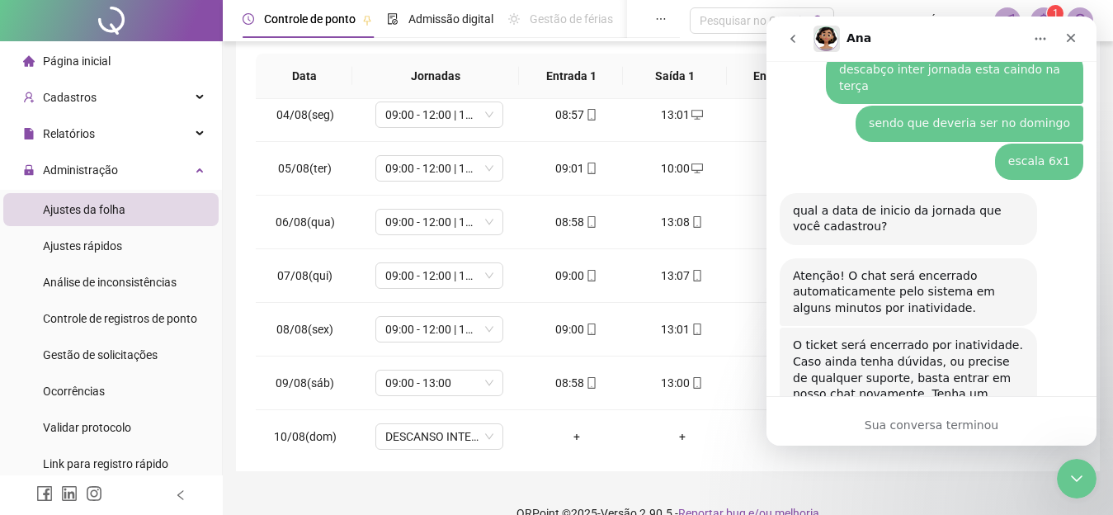
click at [938, 408] on div "Sua conversa terminou" at bounding box center [932, 421] width 330 height 50
click at [927, 338] on div "O ticket será encerrado por inatividade. Caso ainda tenha dúvidas, ou precise d…" at bounding box center [908, 378] width 231 height 81
click at [915, 418] on div "Sua conversa terminou" at bounding box center [932, 425] width 330 height 17
click at [839, 432] on div "Ana • Há 2d" at bounding box center [823, 437] width 61 height 10
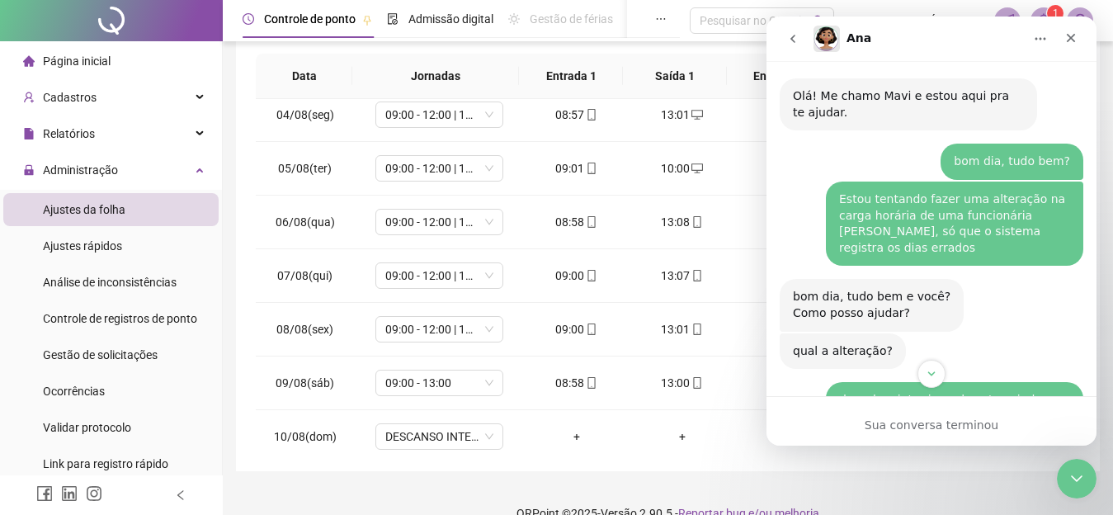
scroll to position [1099, 0]
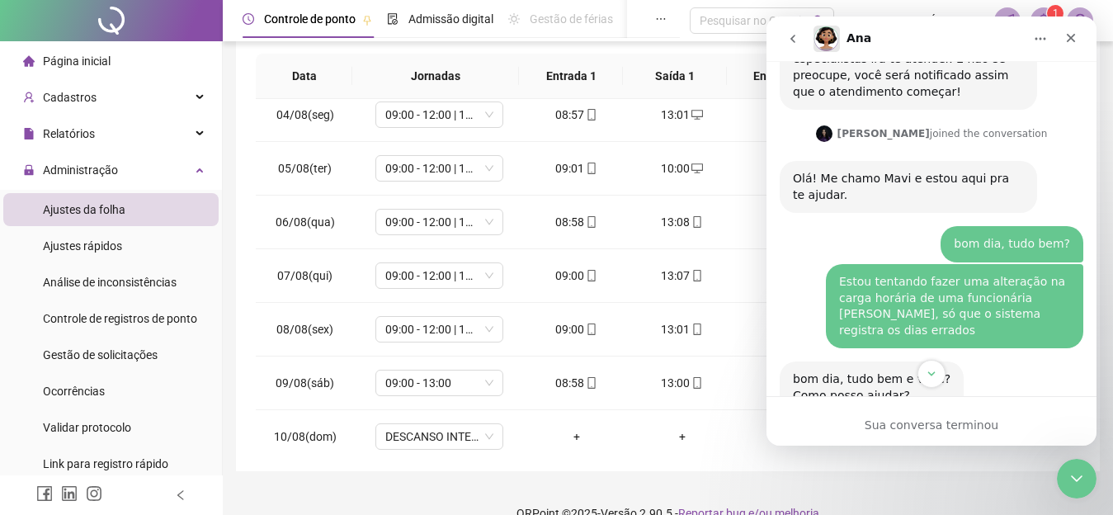
click at [785, 40] on button "go back" at bounding box center [792, 38] width 31 height 31
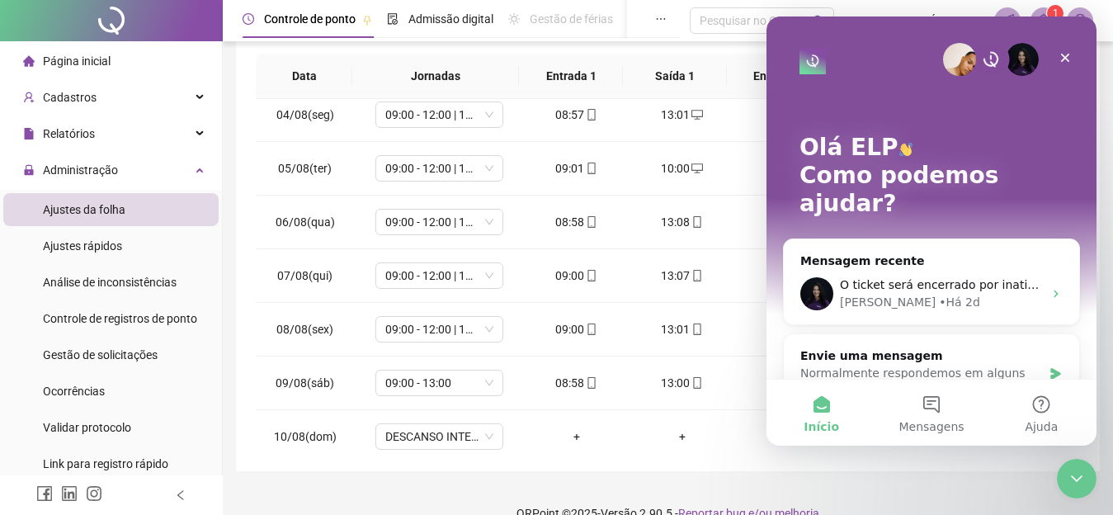
scroll to position [0, 0]
click at [966, 365] on div "Normalmente respondemos em alguns minutos" at bounding box center [922, 382] width 242 height 35
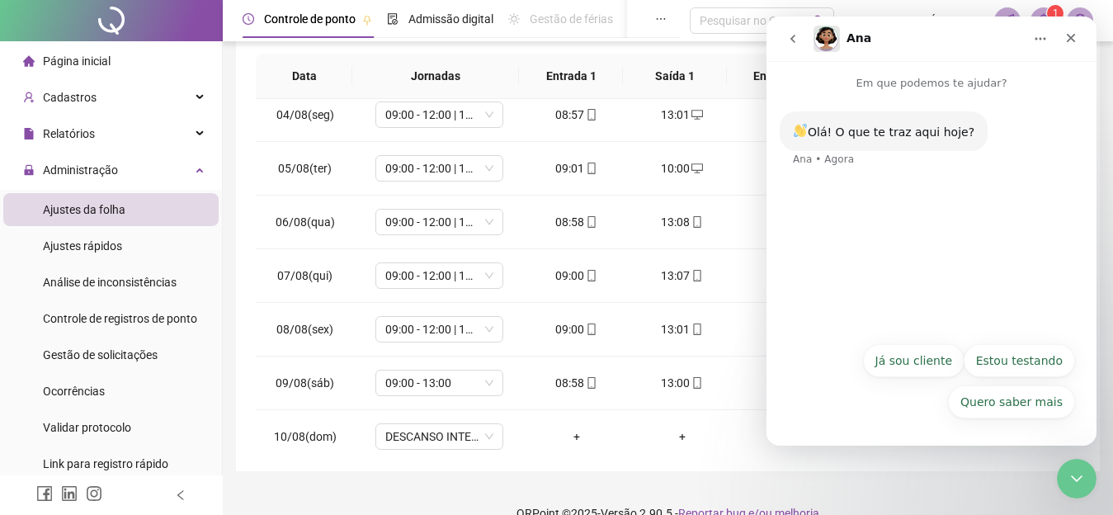
click at [933, 365] on button "Já sou cliente" at bounding box center [914, 360] width 102 height 33
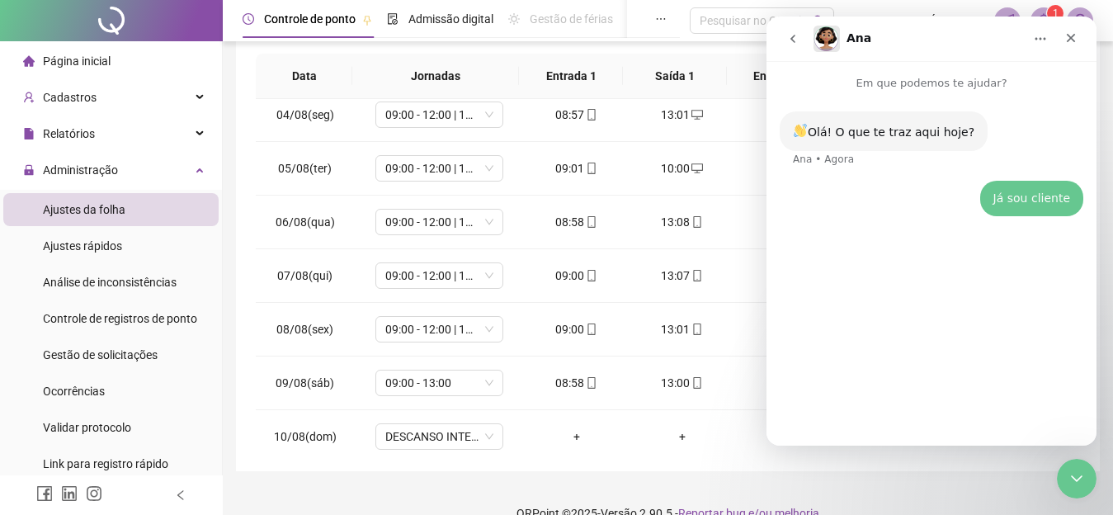
click at [990, 43] on div "Ana" at bounding box center [919, 39] width 210 height 26
click at [958, 10] on header "Controle de ponto Admissão digital Gestão de férias Painel do DP Folha de pagam…" at bounding box center [668, 20] width 890 height 41
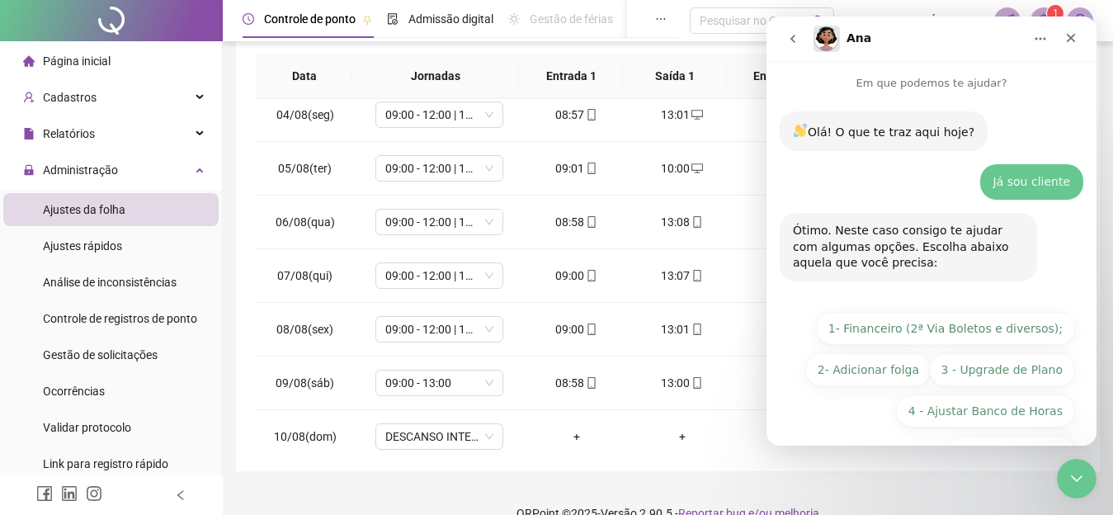
scroll to position [50, 0]
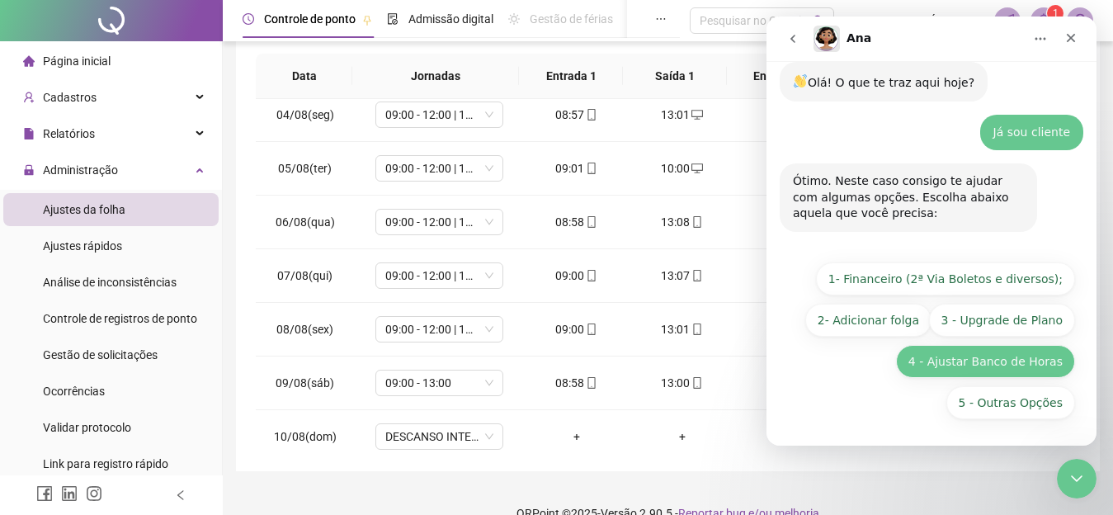
click at [963, 351] on button "4 - Ajustar Banco de Horas" at bounding box center [985, 361] width 179 height 33
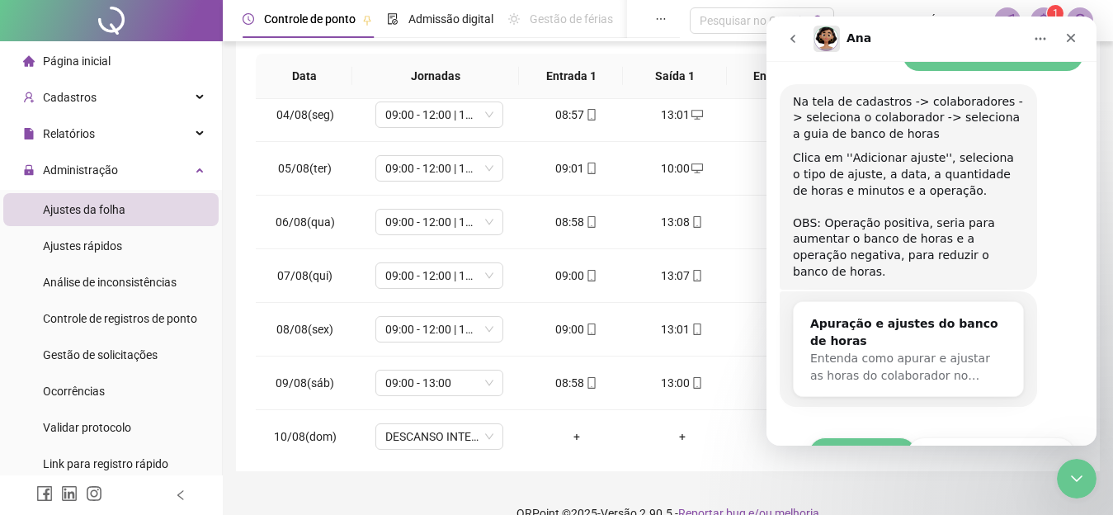
scroll to position [297, 0]
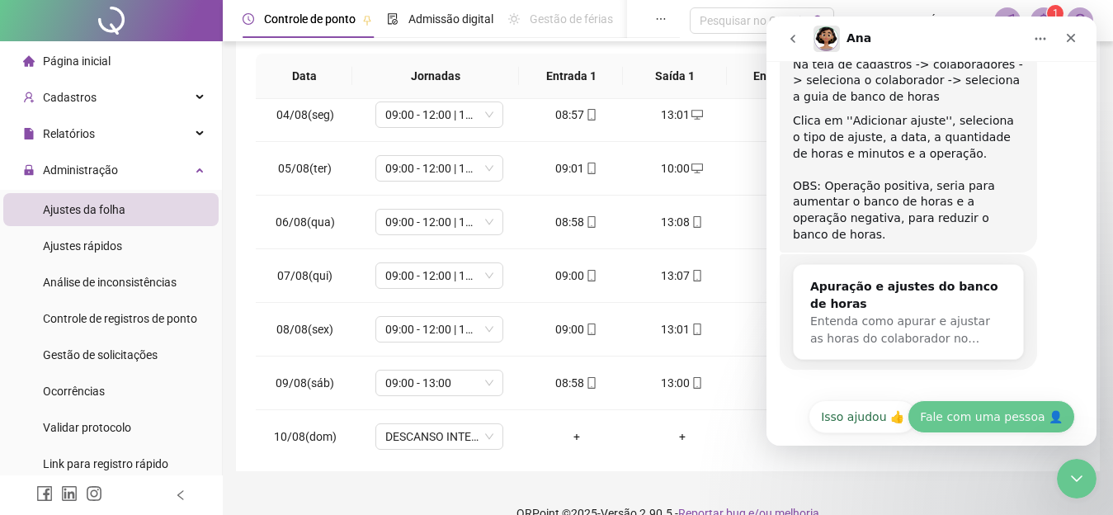
click at [1038, 400] on button "Fale com uma pessoa 👤" at bounding box center [992, 416] width 168 height 33
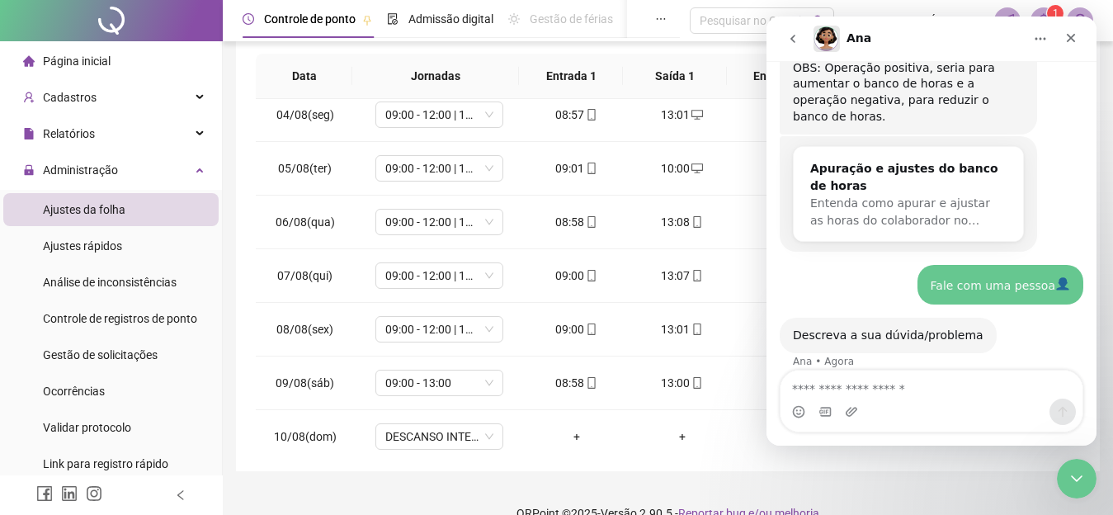
scroll to position [489, 0]
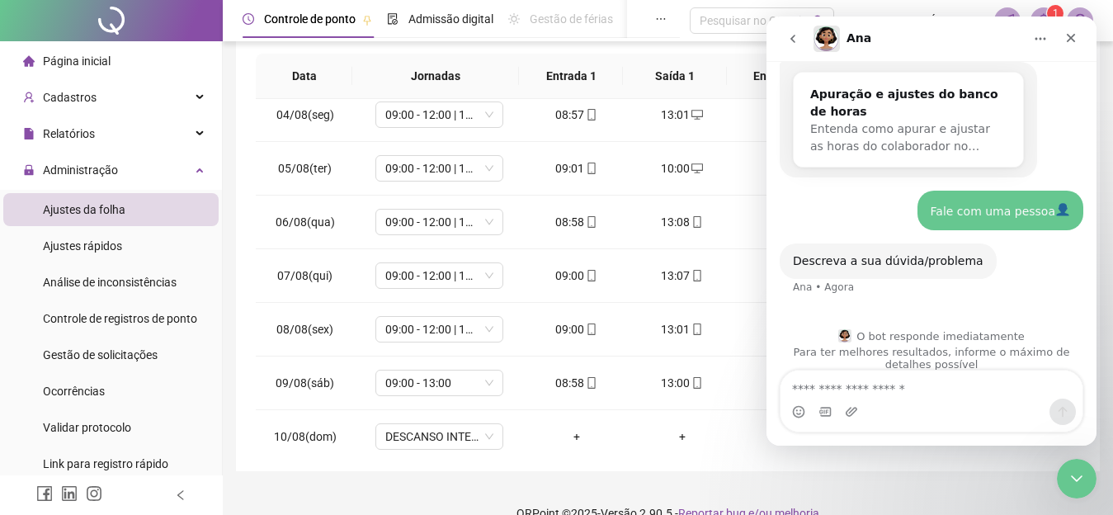
click at [905, 389] on textarea "Envie uma mensagem..." at bounding box center [932, 385] width 302 height 28
type textarea "**********"
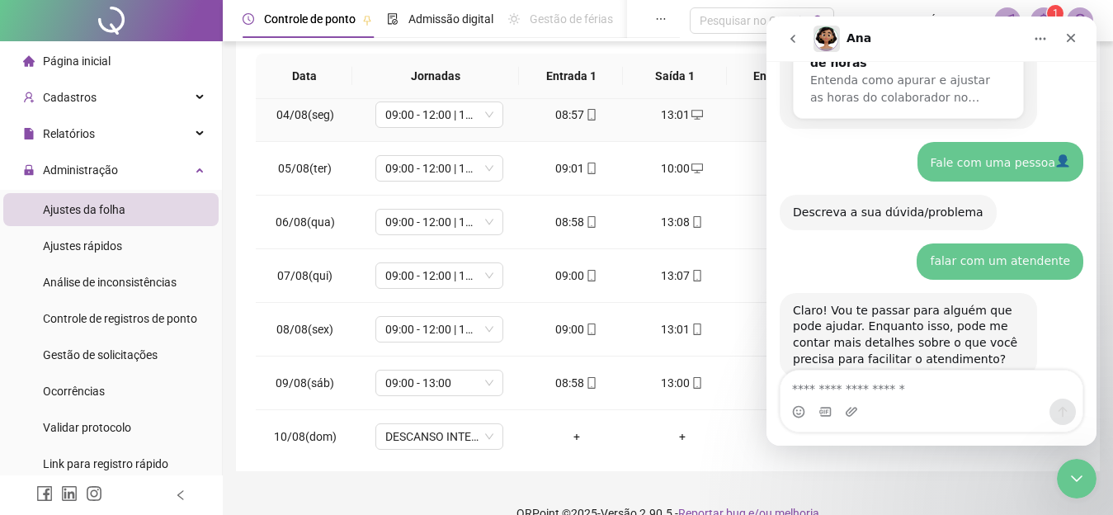
scroll to position [616, 0]
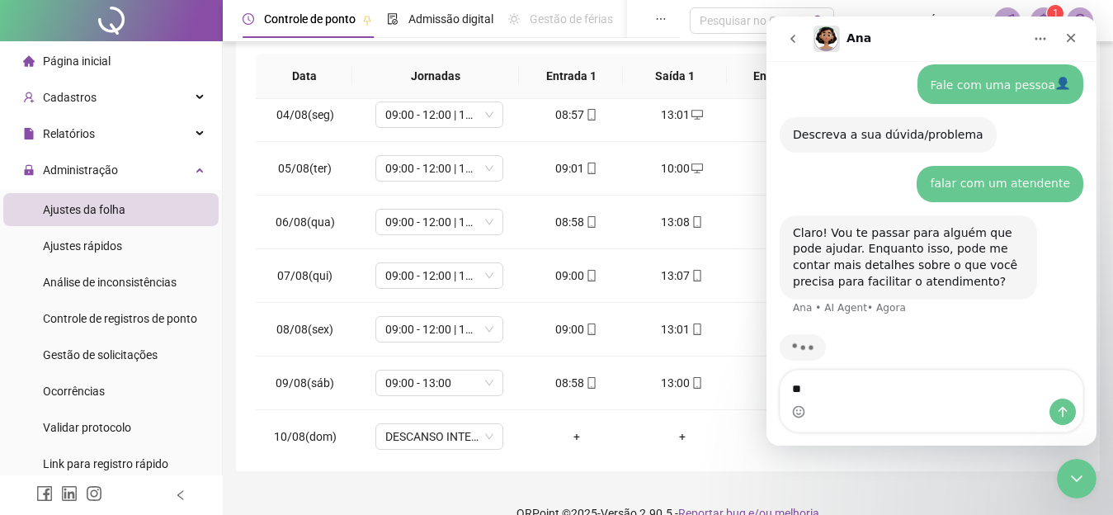
type textarea "*"
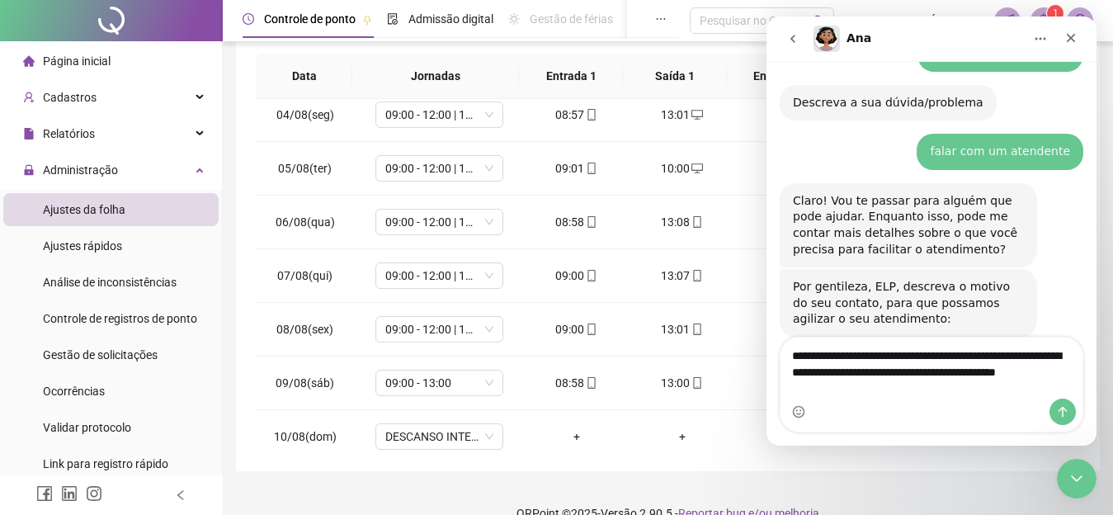
scroll to position [664, 0]
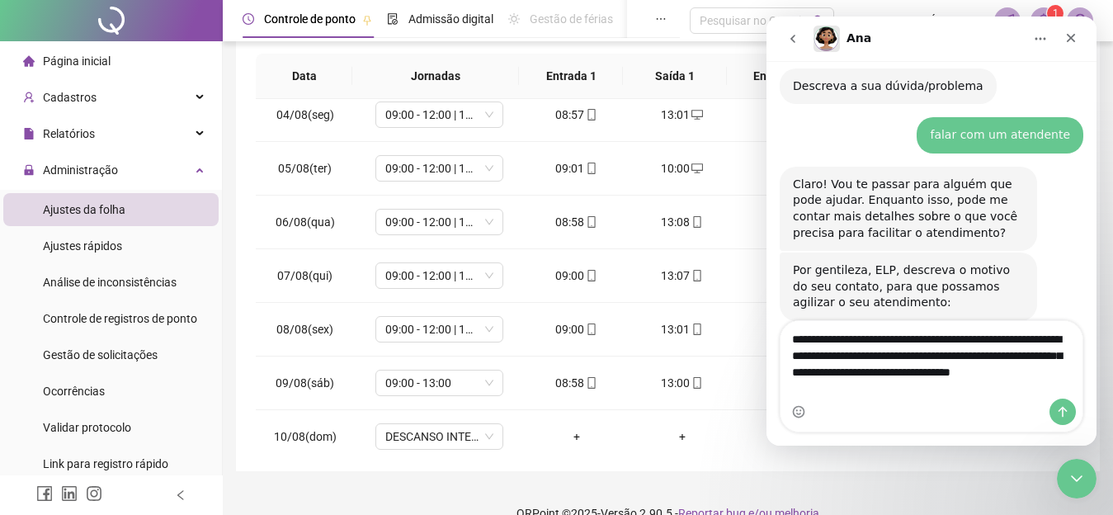
type textarea "**********"
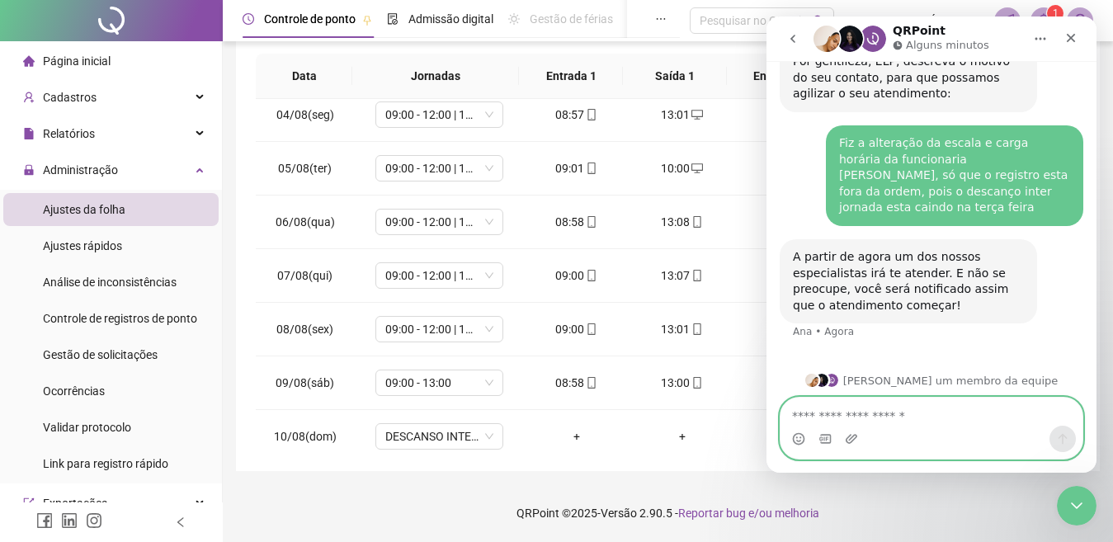
scroll to position [846, 0]
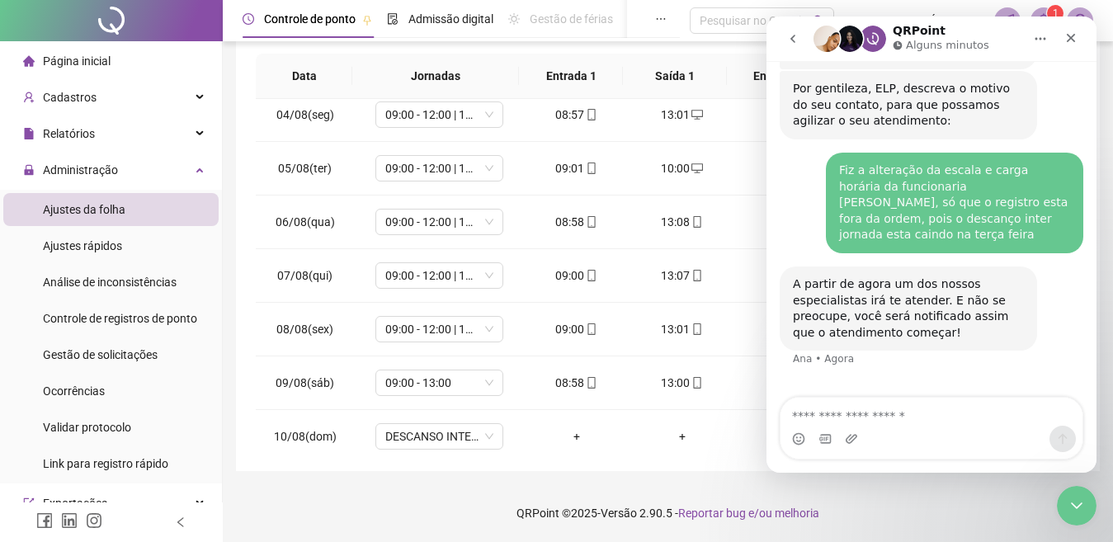
click at [961, 7] on header "Controle de ponto Admissão digital Gestão de férias Painel do DP Folha de pagam…" at bounding box center [668, 20] width 890 height 41
click at [1048, 12] on sup "1" at bounding box center [1055, 13] width 17 height 17
click at [880, 15] on span "EDIL DO PATROCÍNIO - ELP - VL ODONTOLOGIA LTDA" at bounding box center [914, 21] width 141 height 18
drag, startPoint x: 2120, startPoint y: 784, endPoint x: 1086, endPoint y: 508, distance: 1070.2
click at [1089, 508] on div "Encerramento do Messenger da Intercom" at bounding box center [1075, 504] width 40 height 40
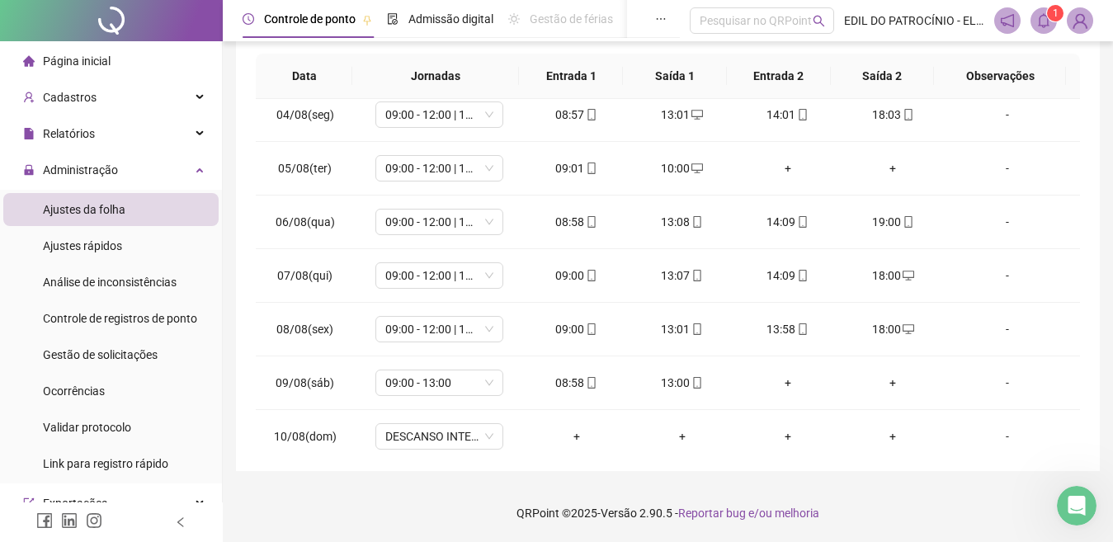
click at [1047, 26] on icon "bell" at bounding box center [1044, 20] width 12 height 15
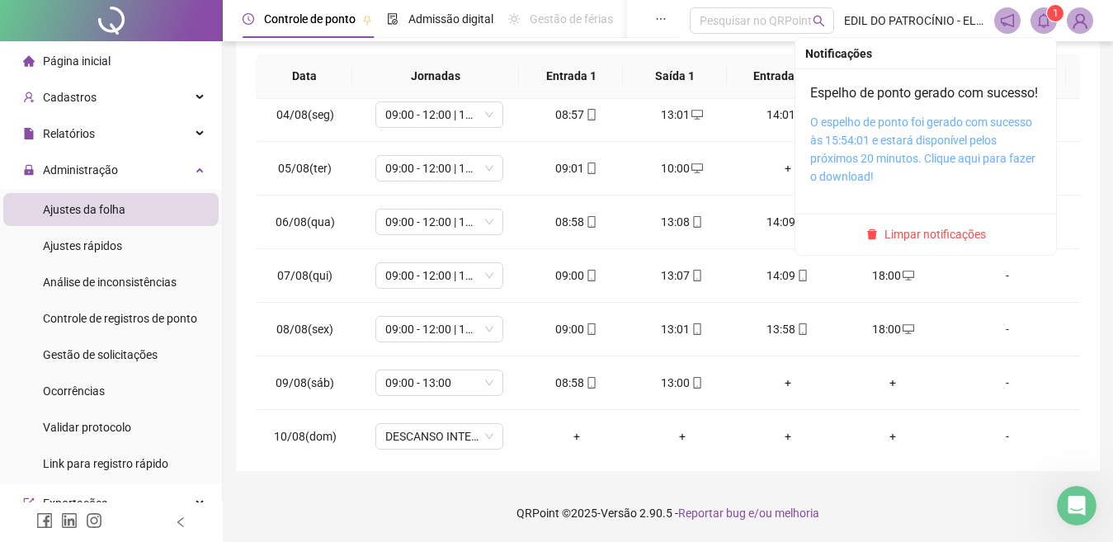
click at [906, 162] on link "O espelho de ponto foi gerado com sucesso às 15:54:01 e estará disponível pelos…" at bounding box center [922, 150] width 225 height 68
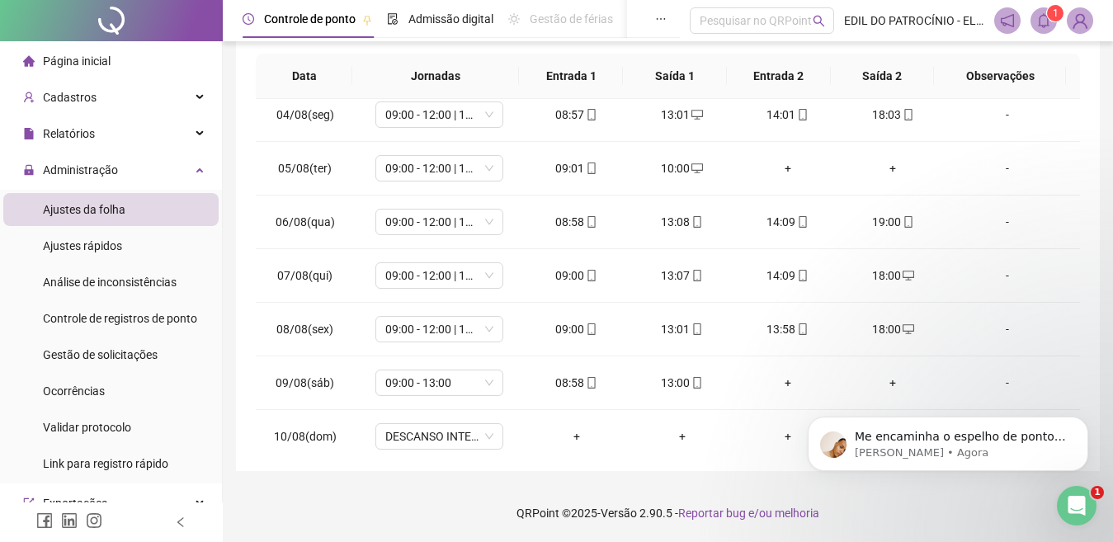
scroll to position [0, 0]
click at [1088, 509] on div "Abertura do Messenger da Intercom" at bounding box center [1074, 503] width 54 height 54
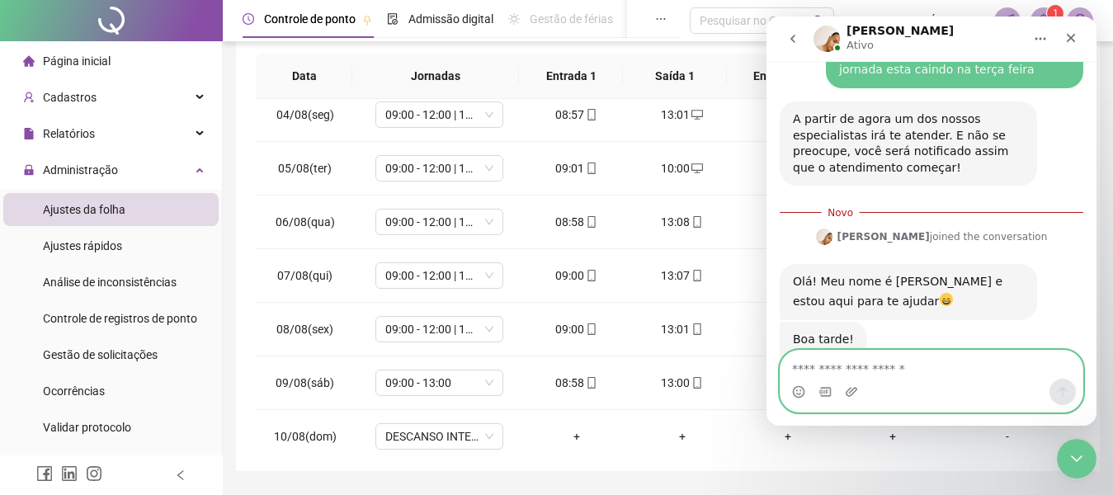
scroll to position [1056, 0]
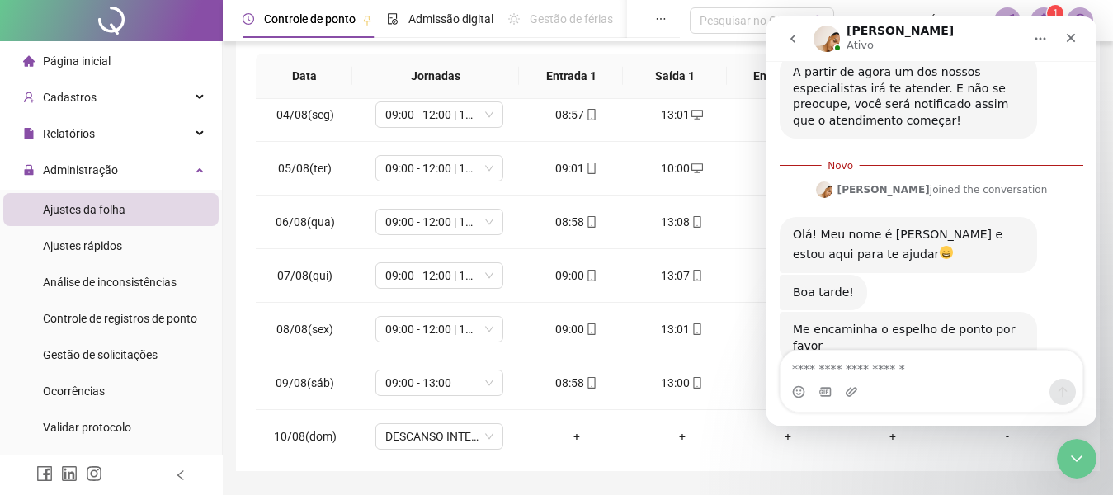
click at [895, 341] on div "Me encaminha o espelho de ponto por favor [PERSON_NAME] 1min" at bounding box center [932, 356] width 304 height 88
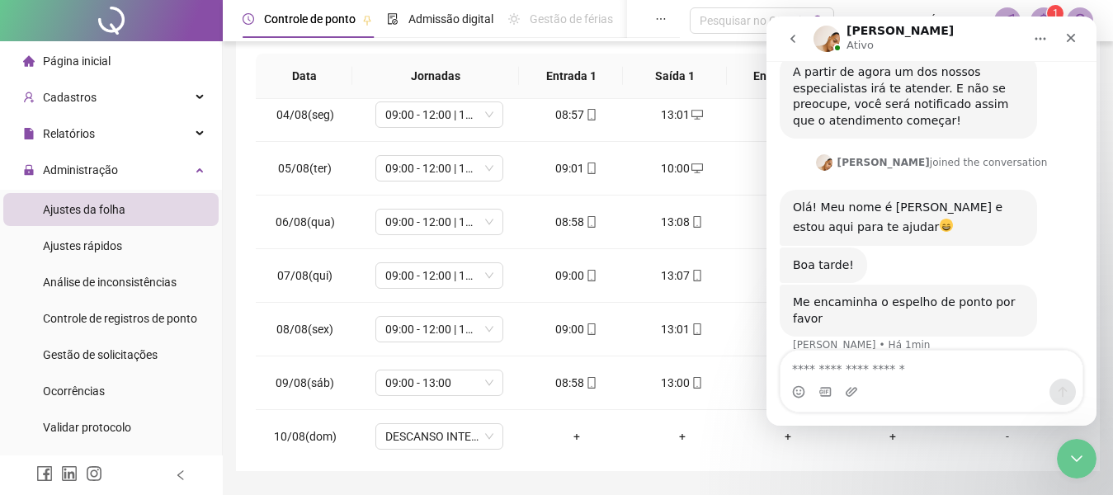
scroll to position [1079, 0]
